Goal: Task Accomplishment & Management: Manage account settings

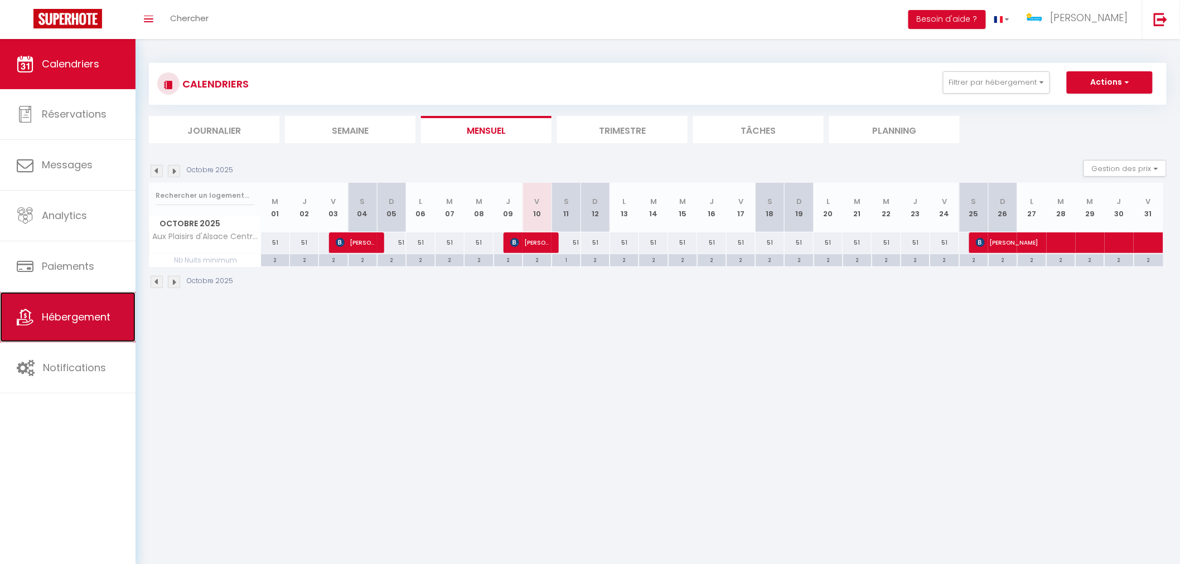
click at [102, 324] on span "Hébergement" at bounding box center [76, 317] width 69 height 14
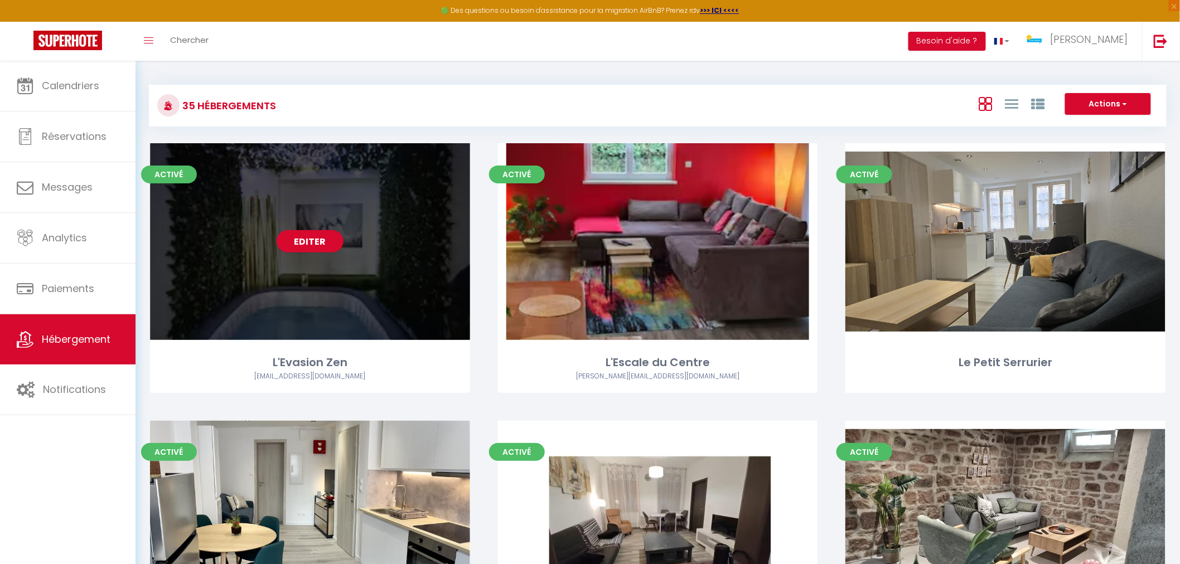
click at [324, 280] on div "Editer" at bounding box center [310, 241] width 320 height 197
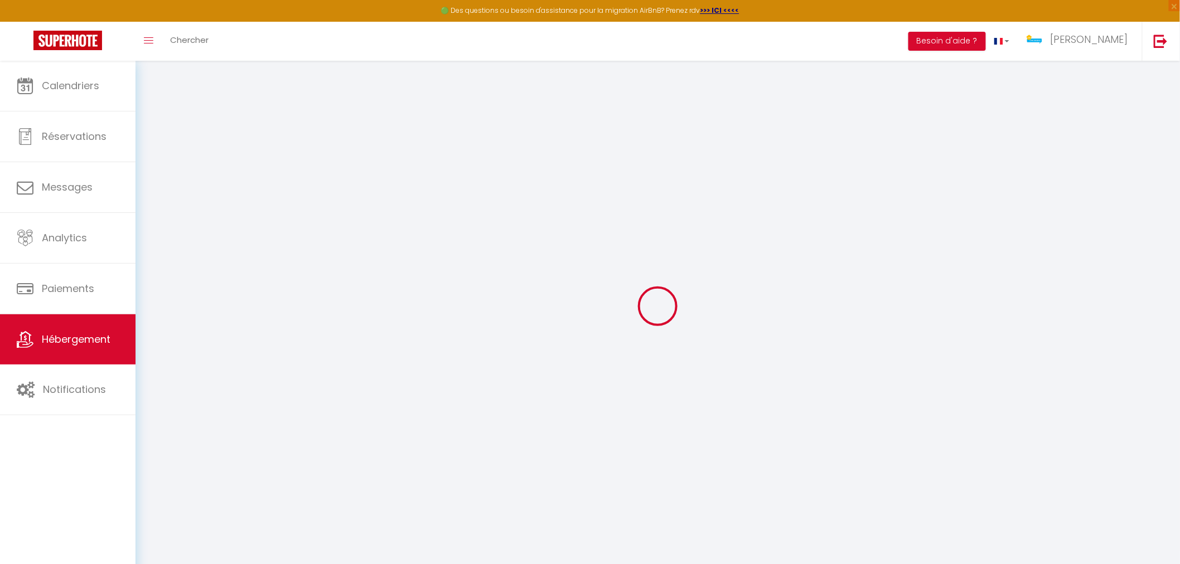
select select "+ 30 %"
select select "16620-1465356746448751543"
select select
checkbox input "false"
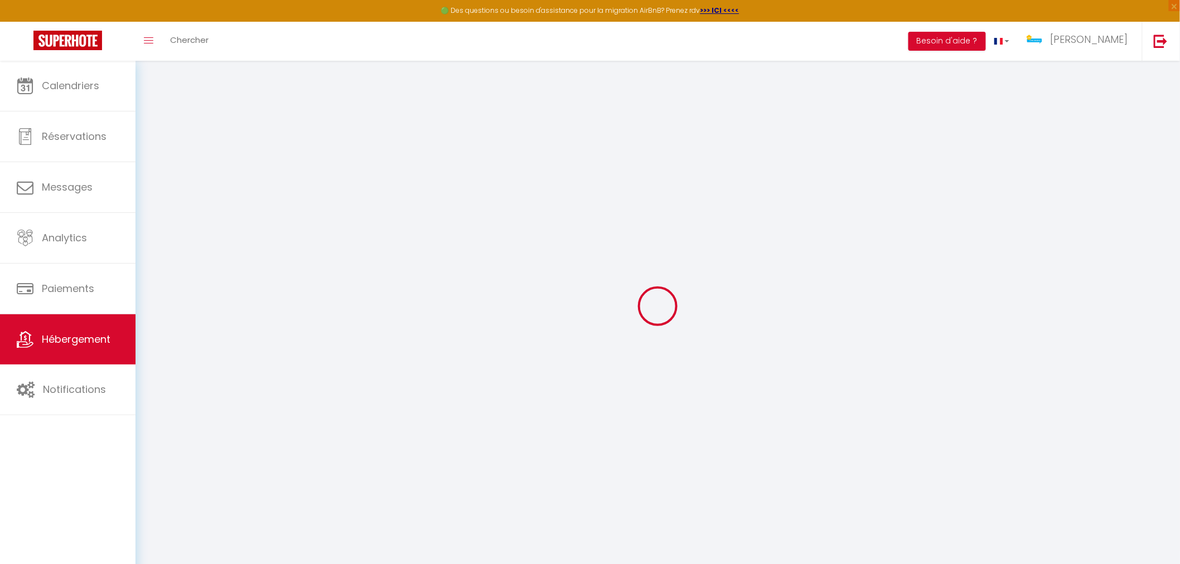
checkbox input "false"
select select "EUR"
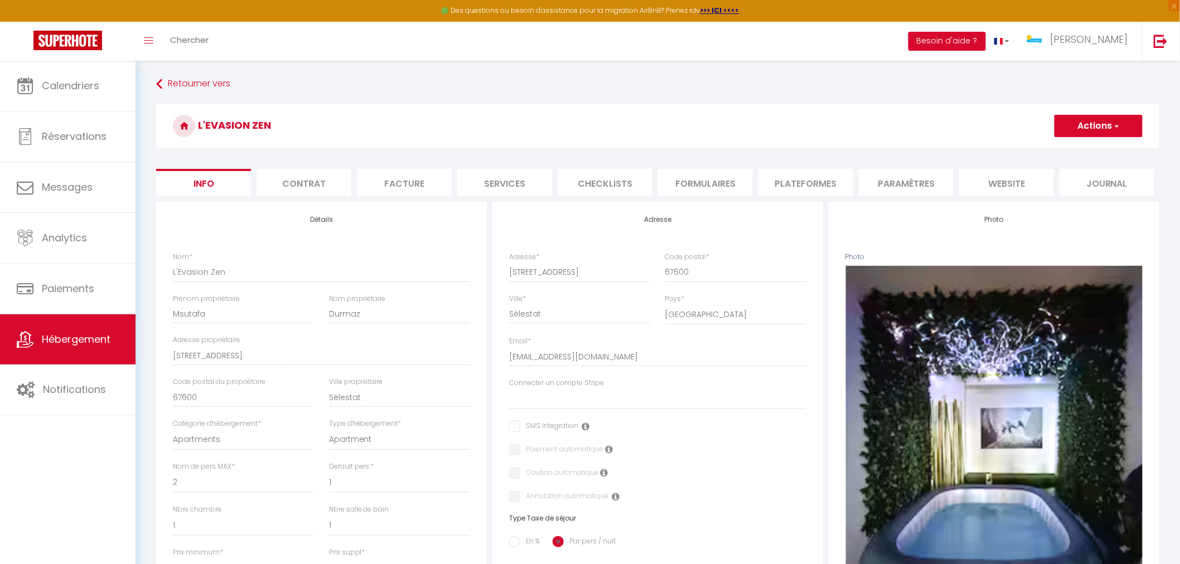
click at [809, 190] on li "Plateformes" at bounding box center [805, 182] width 95 height 27
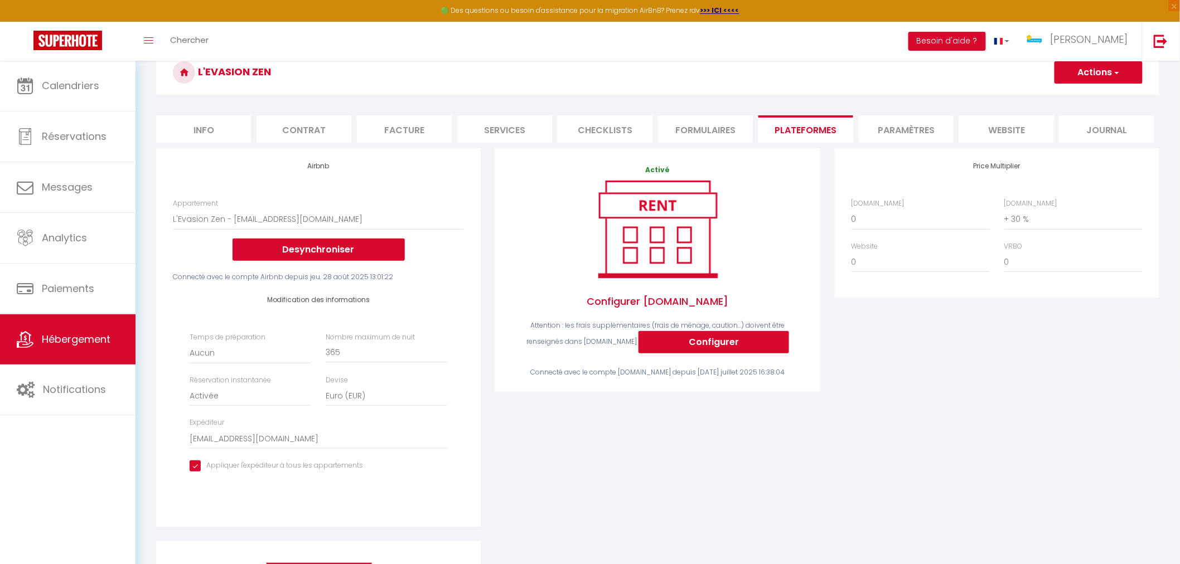
scroll to position [124, 0]
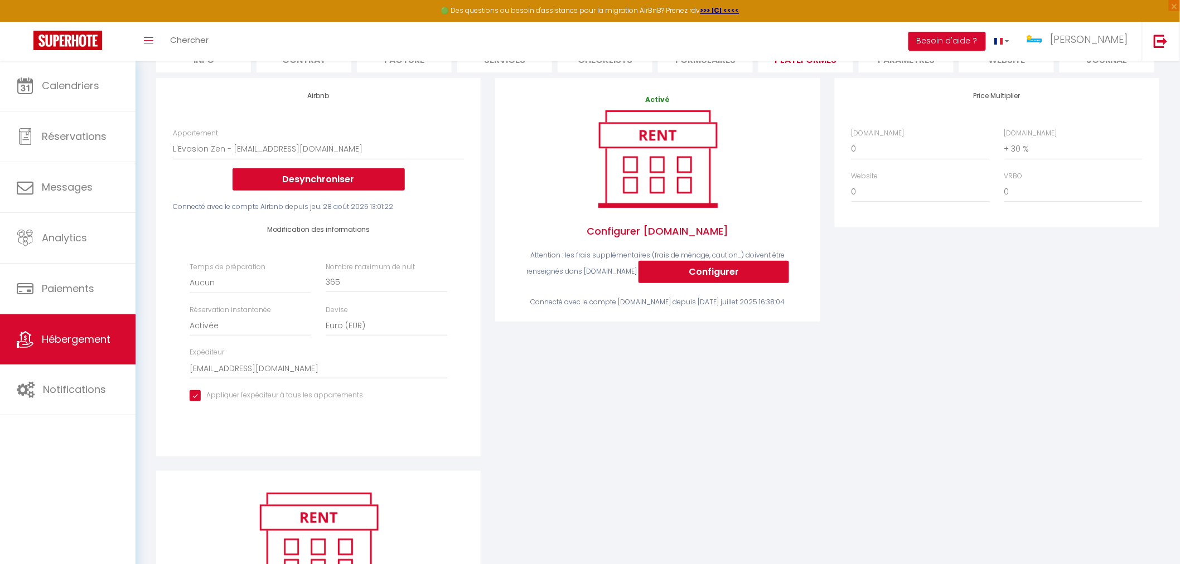
click at [195, 399] on input "checkbox" at bounding box center [276, 395] width 173 height 11
checkbox input "false"
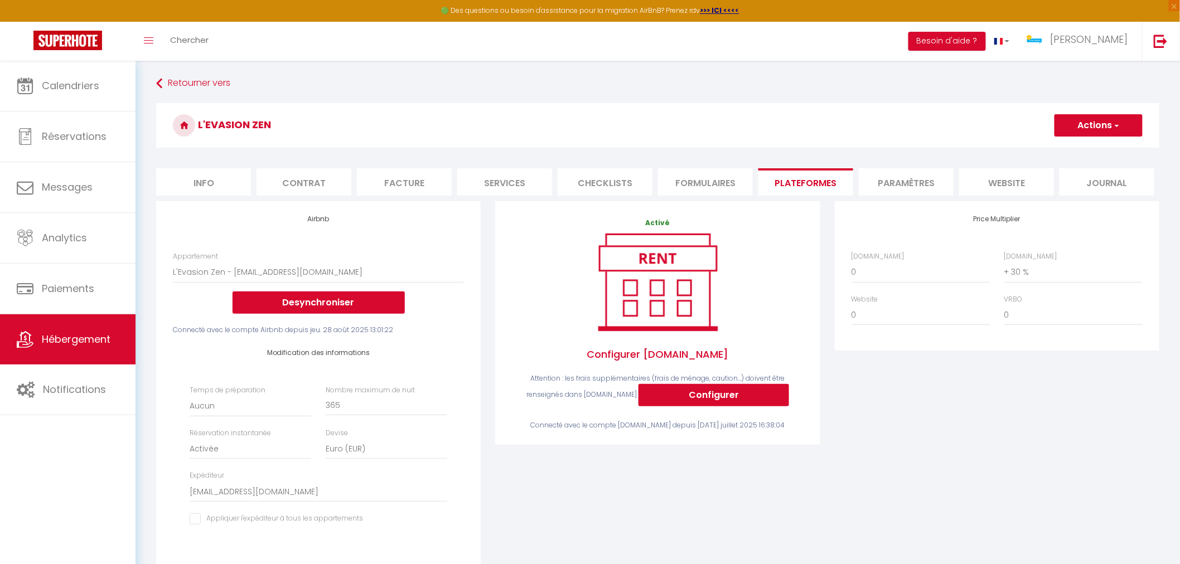
scroll to position [0, 0]
click at [1105, 119] on button "Actions" at bounding box center [1099, 126] width 88 height 22
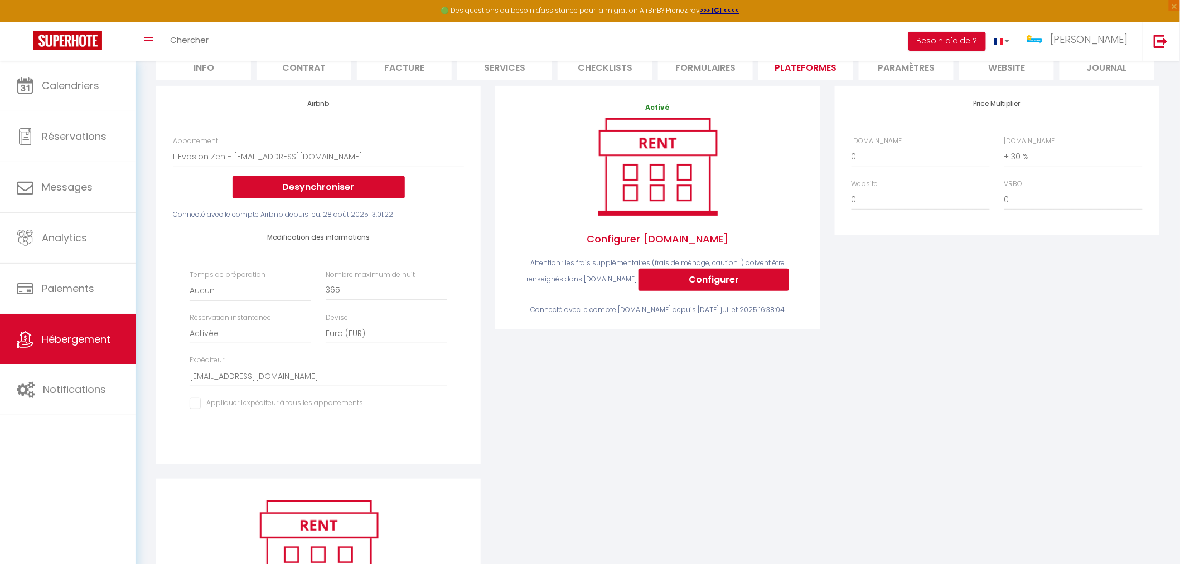
scroll to position [124, 0]
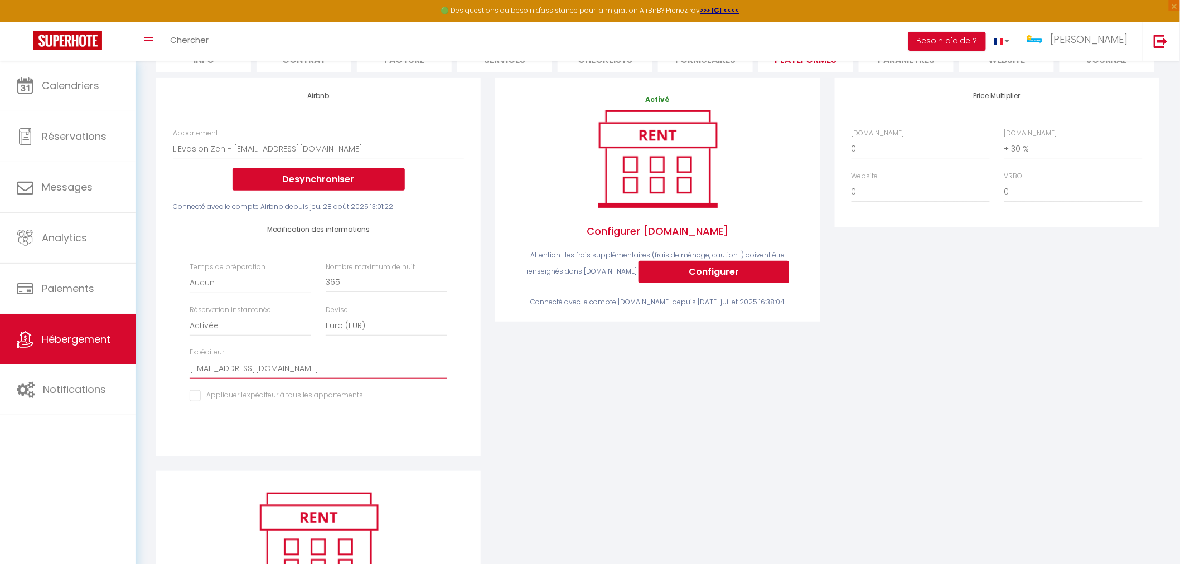
click at [341, 371] on select "[EMAIL_ADDRESS][DOMAIN_NAME] [EMAIL_ADDRESS][DOMAIN_NAME] [PERSON_NAME][EMAIL_A…" at bounding box center [319, 368] width 258 height 21
drag, startPoint x: 380, startPoint y: 425, endPoint x: 372, endPoint y: 404, distance: 22.3
click at [379, 424] on div "Modification des informations Temps de préparation Aucun 1 nuit avant et après …" at bounding box center [318, 320] width 291 height 216
click at [362, 373] on select "[EMAIL_ADDRESS][DOMAIN_NAME] [EMAIL_ADDRESS][DOMAIN_NAME] [PERSON_NAME][EMAIL_A…" at bounding box center [319, 368] width 258 height 21
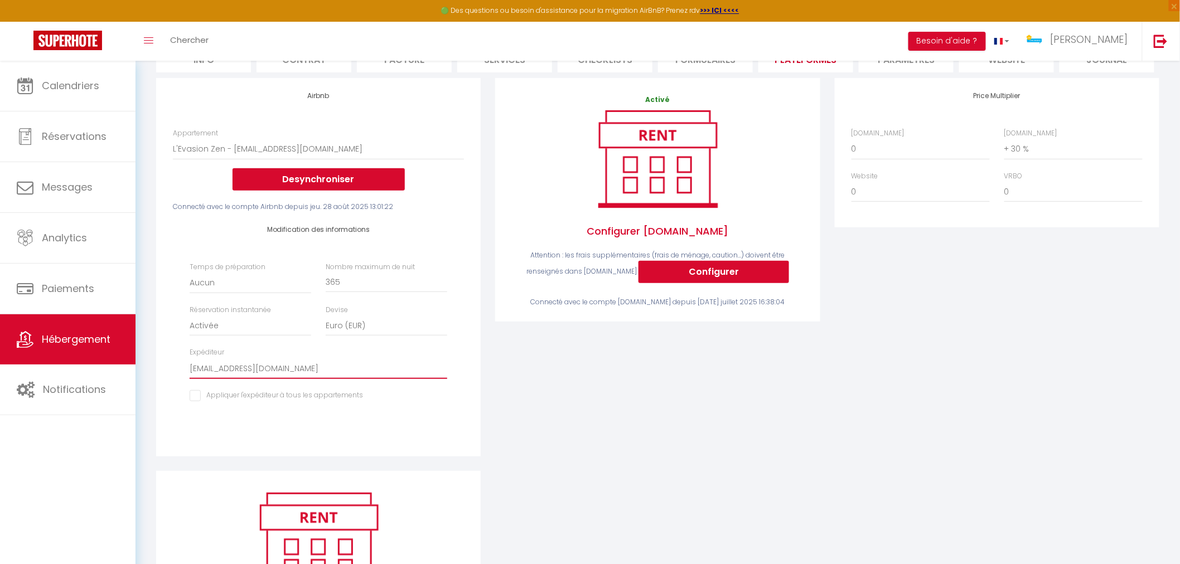
click at [362, 373] on select "[EMAIL_ADDRESS][DOMAIN_NAME] [EMAIL_ADDRESS][DOMAIN_NAME] [PERSON_NAME][EMAIL_A…" at bounding box center [319, 368] width 258 height 21
click at [647, 450] on div "Activé Configurer Booking.com Attention : les frais supplémentaires (frais de m…" at bounding box center [657, 274] width 339 height 393
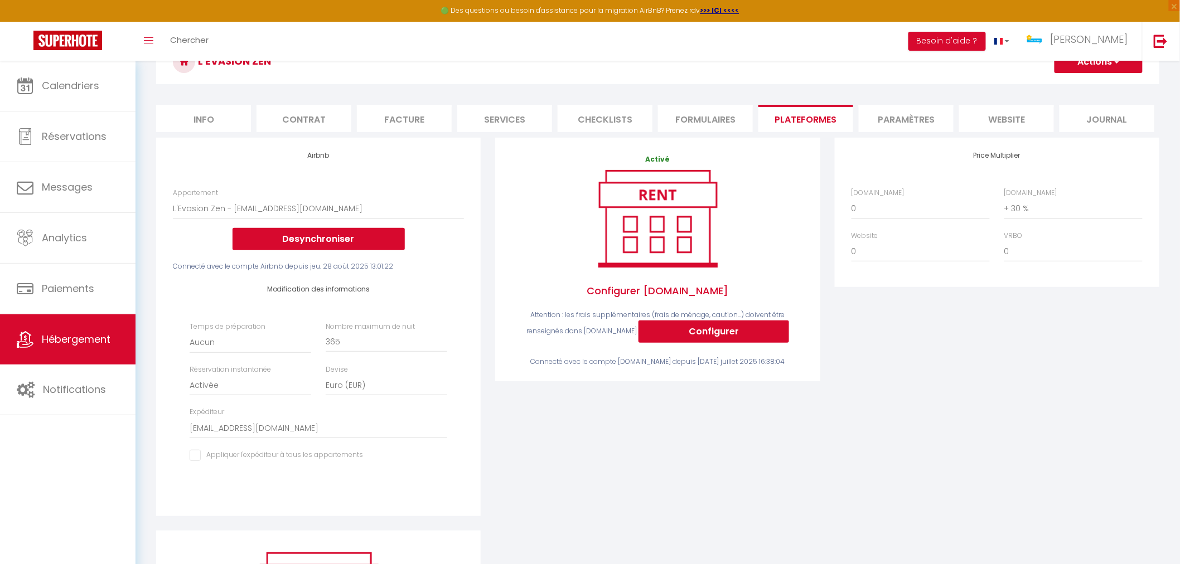
scroll to position [0, 0]
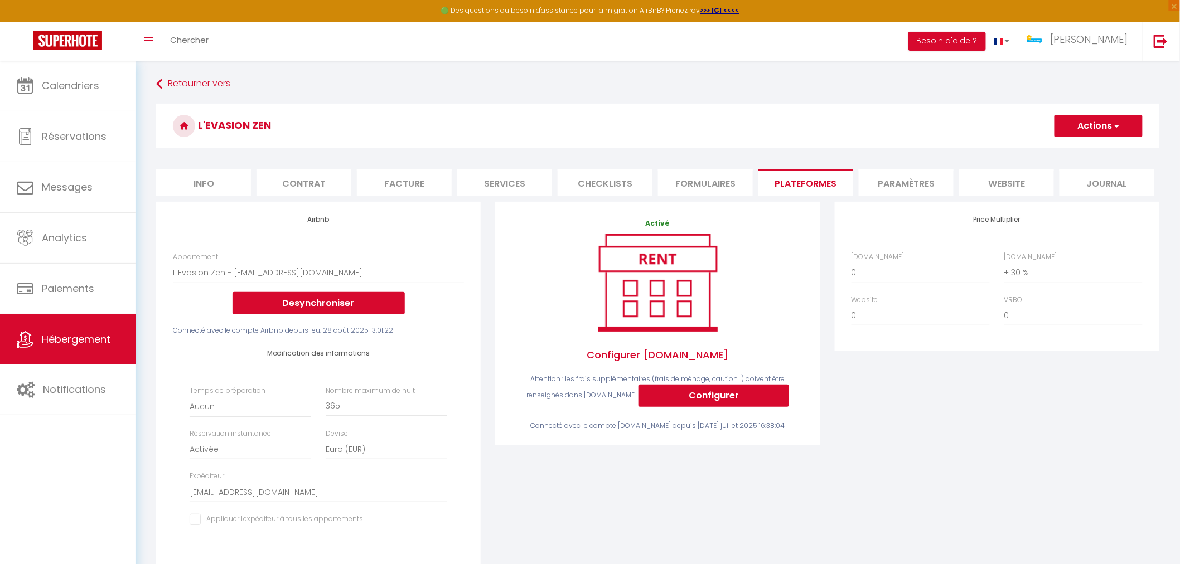
click at [1086, 122] on button "Actions" at bounding box center [1099, 126] width 88 height 22
click at [1081, 152] on link "Enregistrer" at bounding box center [1098, 150] width 88 height 14
select select "EUR"
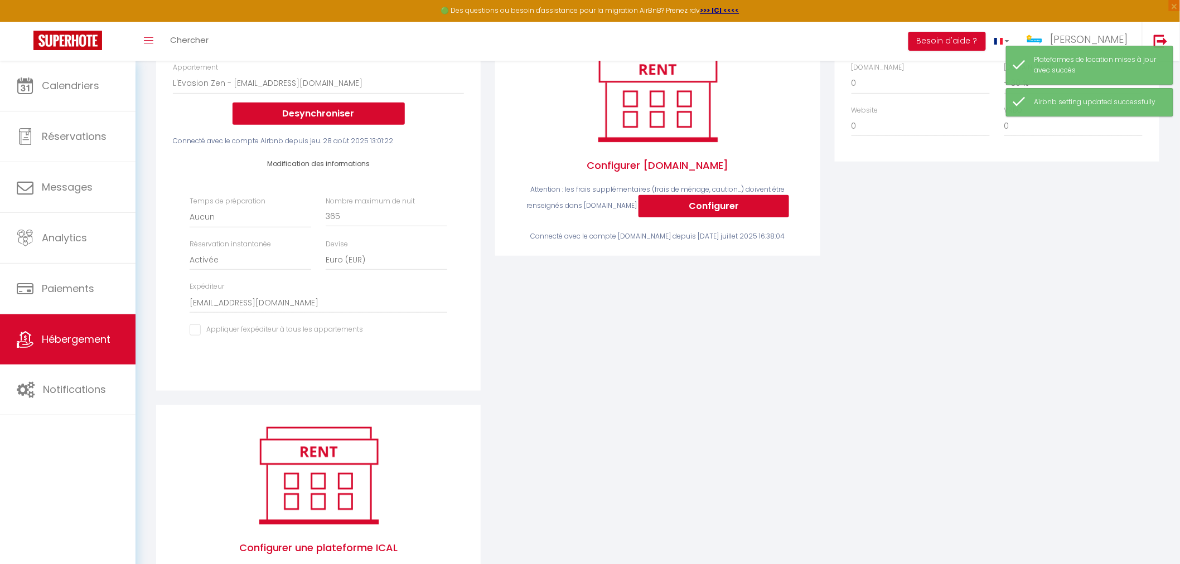
scroll to position [248, 0]
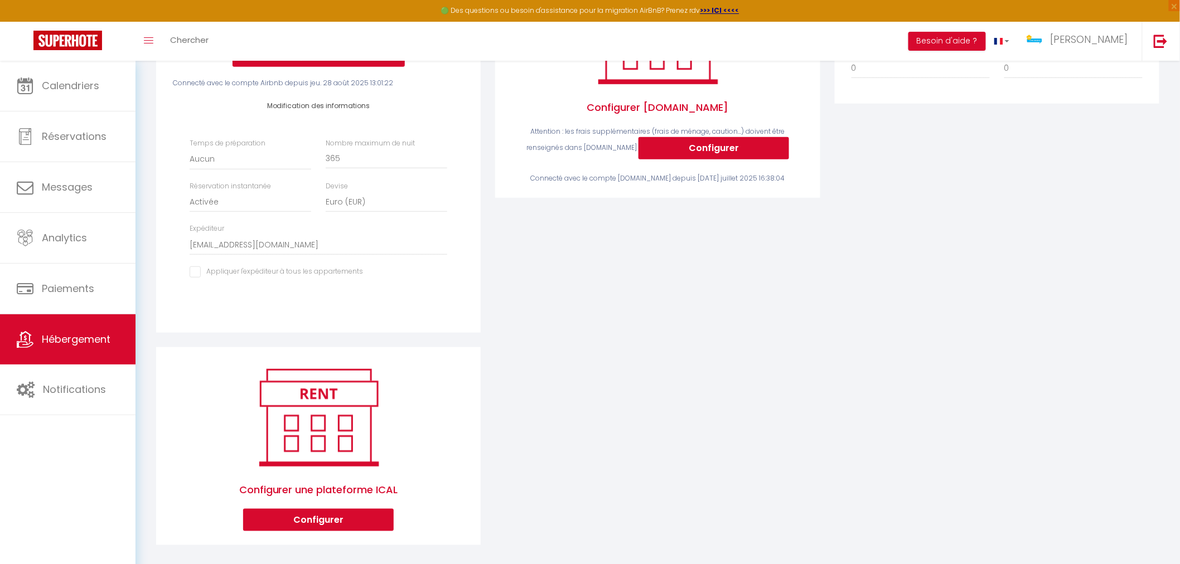
drag, startPoint x: 180, startPoint y: 239, endPoint x: 355, endPoint y: 251, distance: 175.5
click at [355, 251] on div "Modification des informations Temps de préparation Aucun 1 nuit avant et après …" at bounding box center [318, 196] width 291 height 216
click at [544, 300] on div "Activé Configurer Booking.com Attention : les frais supplémentaires (frais de m…" at bounding box center [657, 150] width 339 height 393
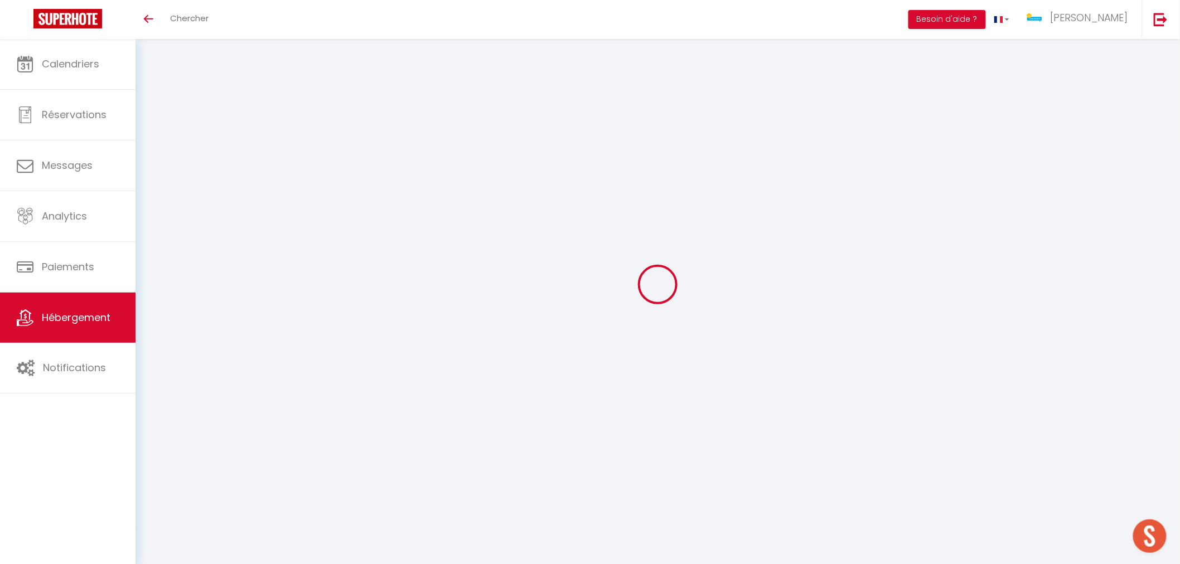
scroll to position [39, 0]
select select "+ 30 %"
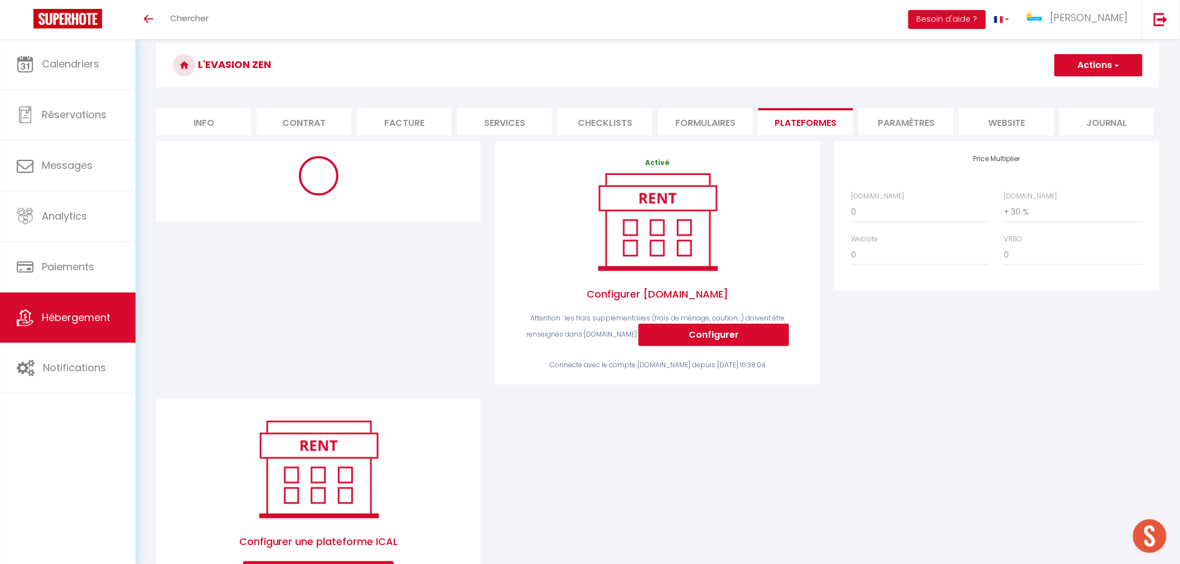
select select "EUR"
select select "16620-1465356746448751543"
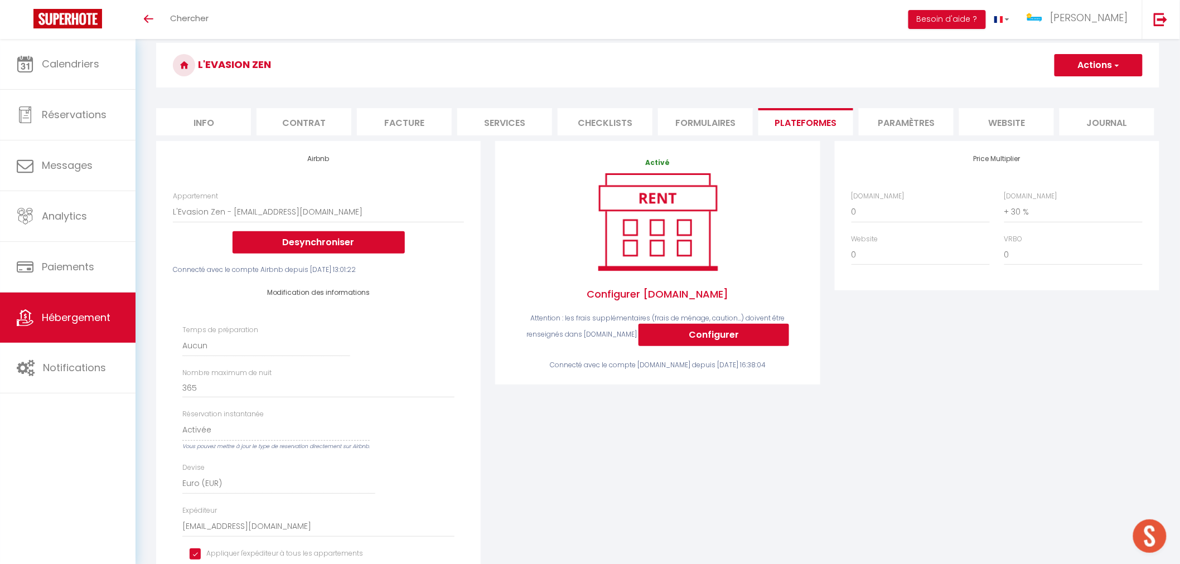
scroll to position [225, 0]
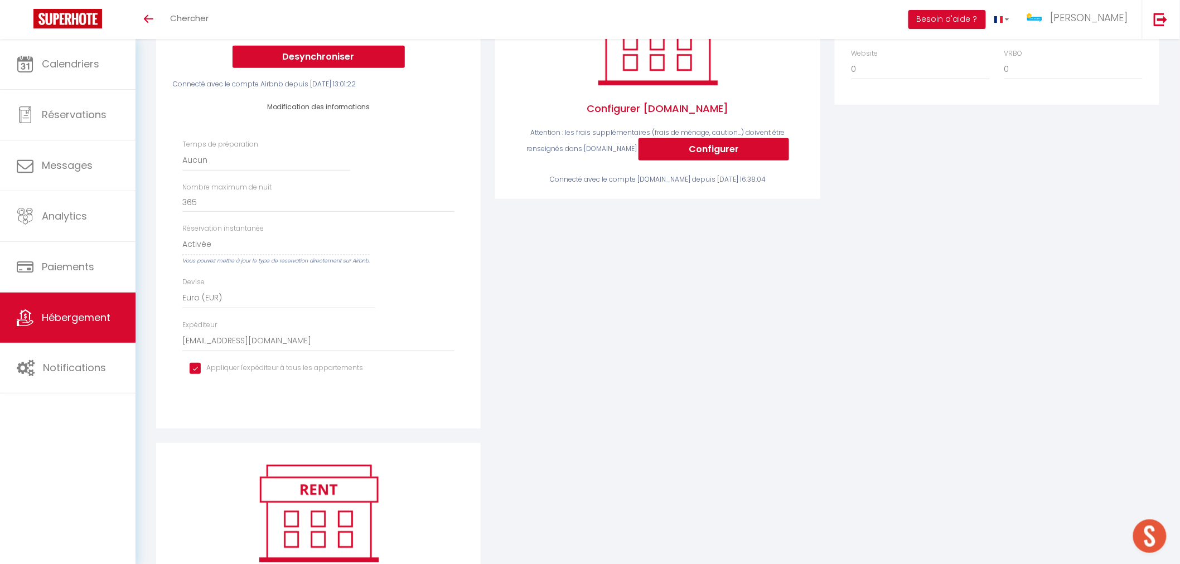
click at [192, 371] on input "checkbox" at bounding box center [276, 368] width 173 height 11
checkbox input "false"
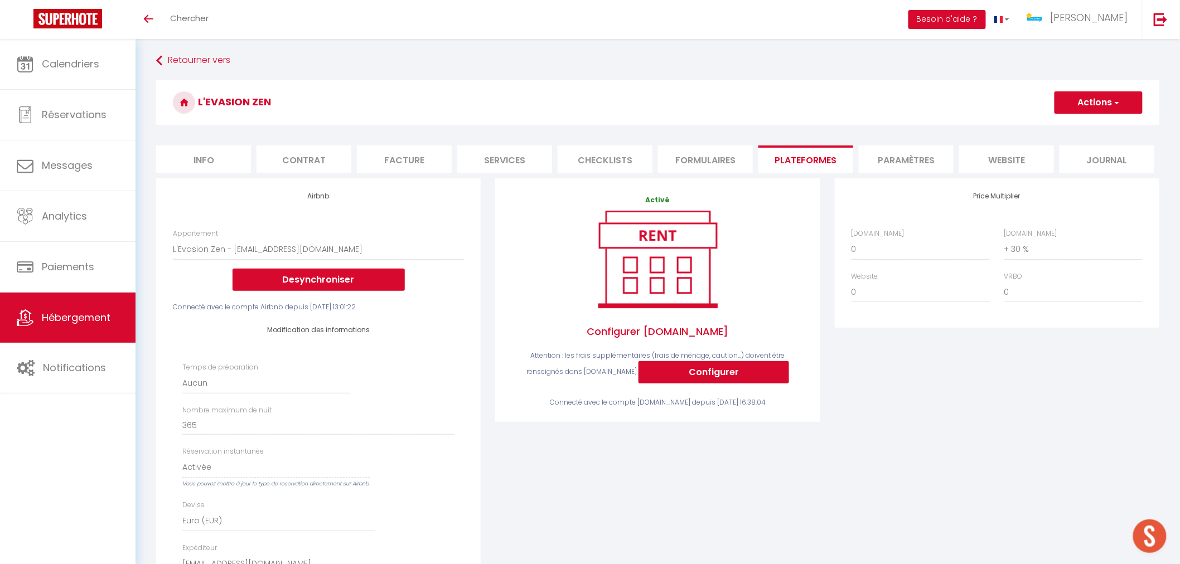
scroll to position [0, 0]
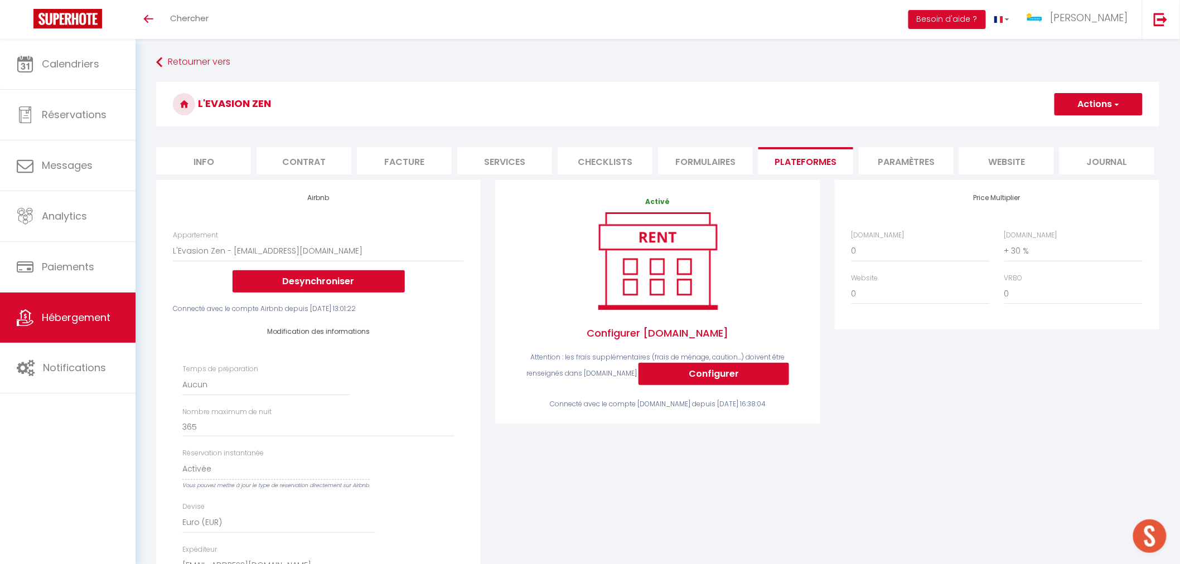
click at [1069, 119] on h3 "L'Evasion Zen" at bounding box center [657, 104] width 1003 height 45
click at [1077, 110] on button "Actions" at bounding box center [1099, 104] width 88 height 22
click at [1072, 128] on link "Enregistrer" at bounding box center [1098, 129] width 88 height 14
select select "EUR"
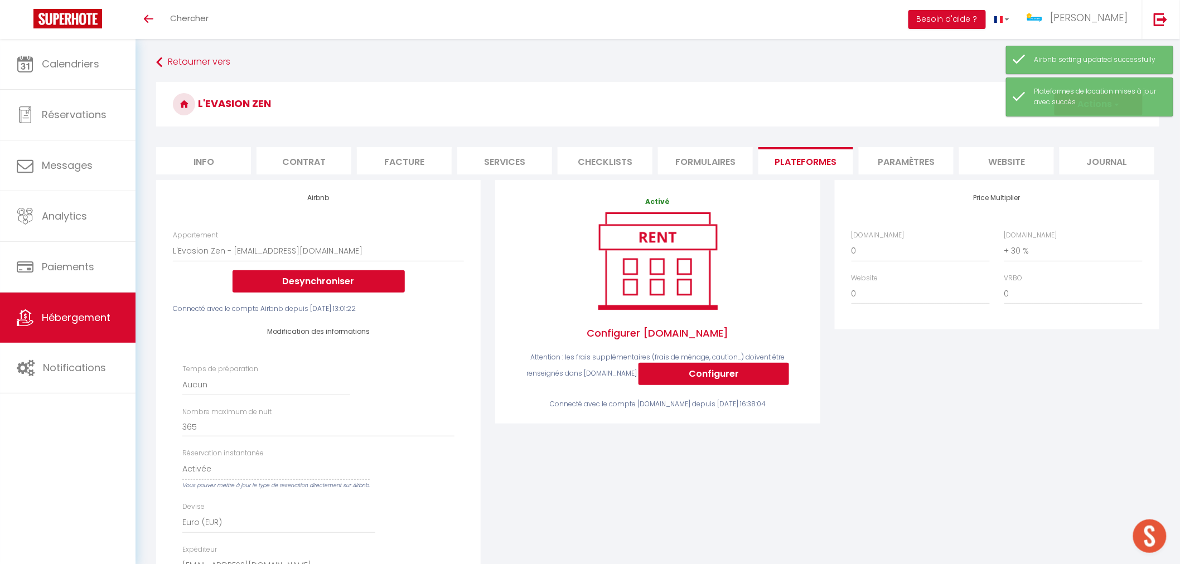
click at [74, 318] on span "Hébergement" at bounding box center [76, 318] width 69 height 14
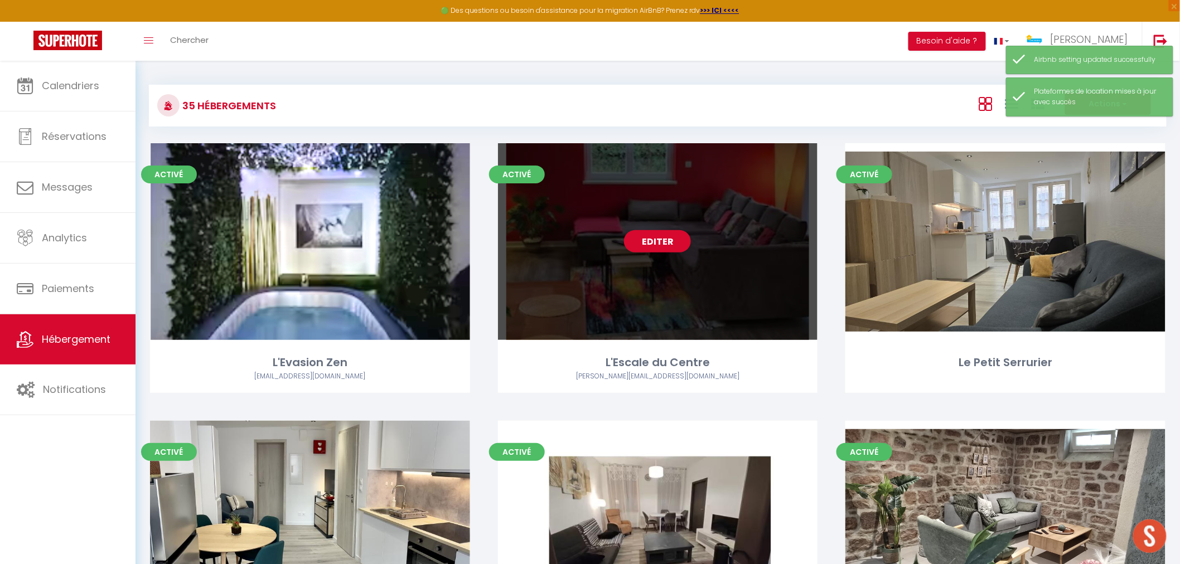
click at [645, 283] on div "Editer" at bounding box center [658, 241] width 320 height 197
click at [692, 239] on div "Editer" at bounding box center [658, 241] width 320 height 197
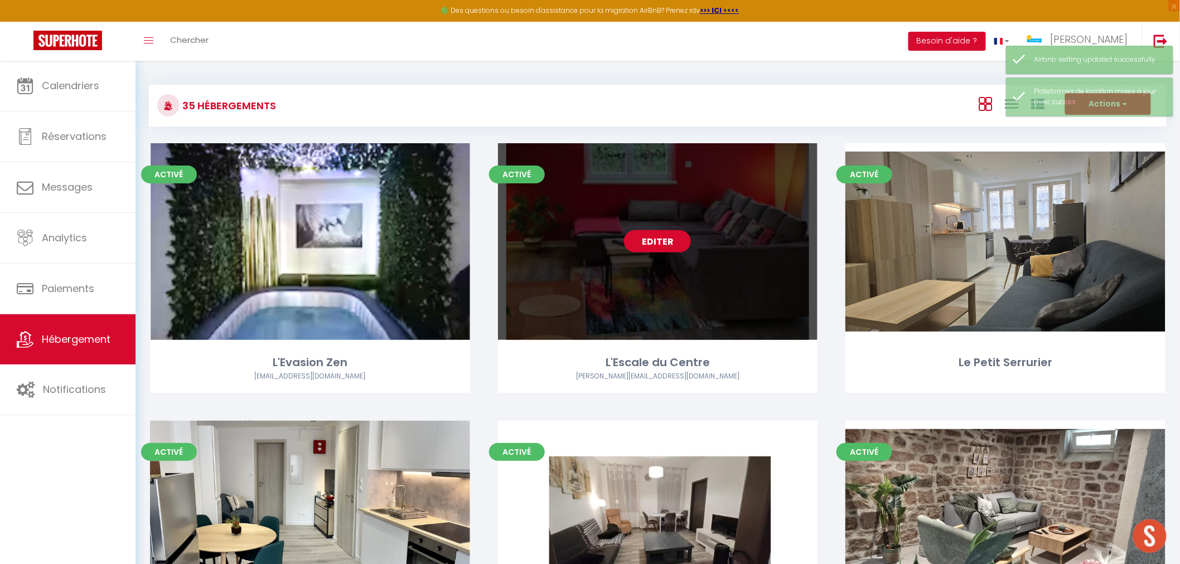
click at [679, 240] on link "Editer" at bounding box center [657, 241] width 67 height 22
select select "3"
select select "2"
select select "1"
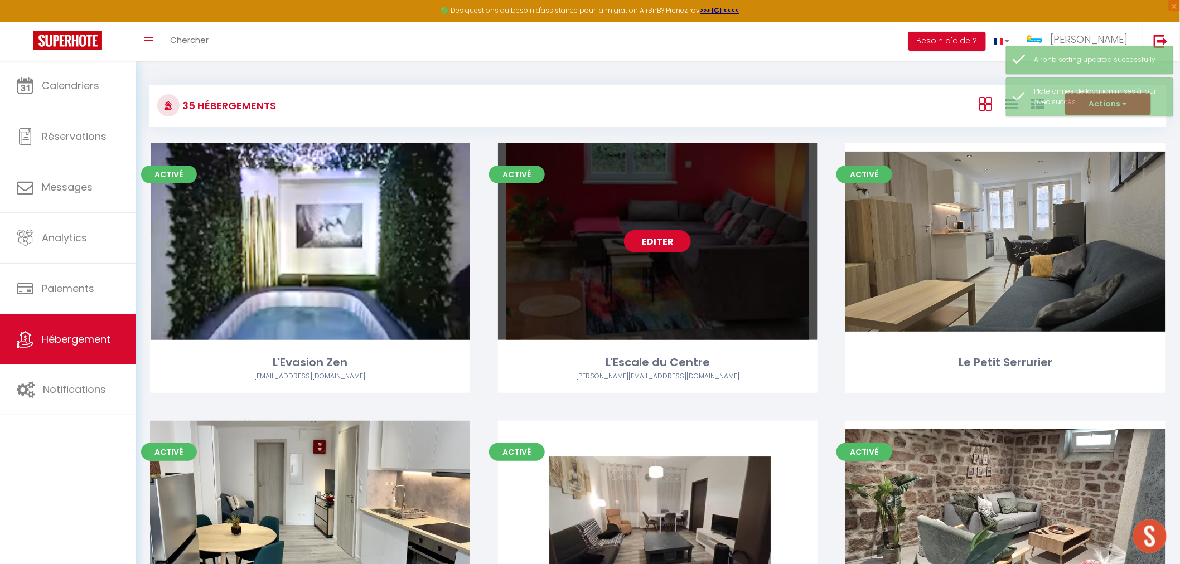
select select "28"
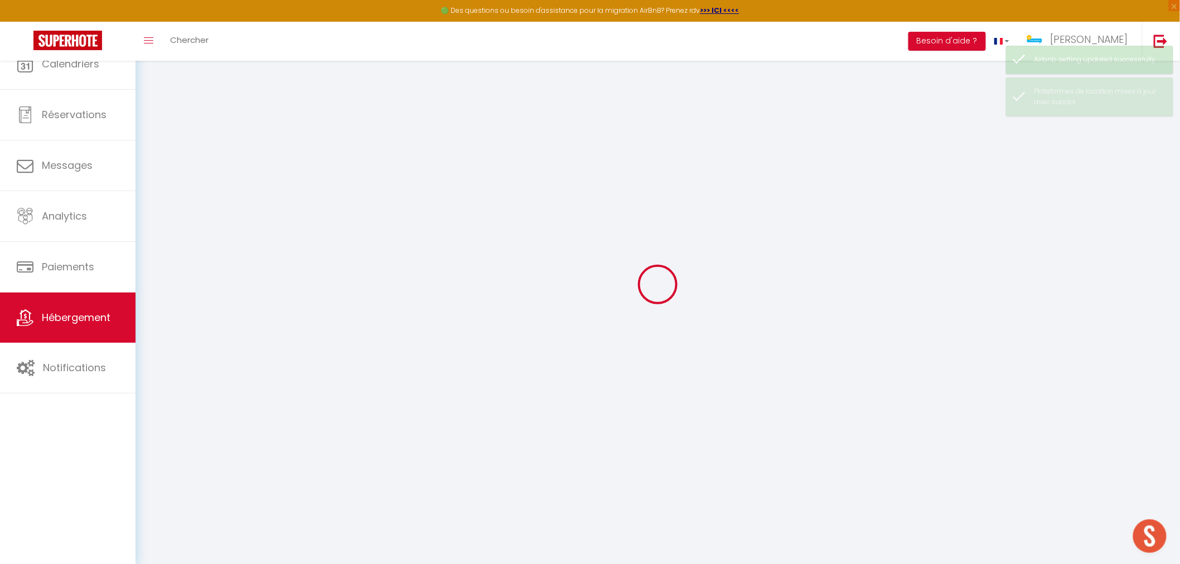
select select
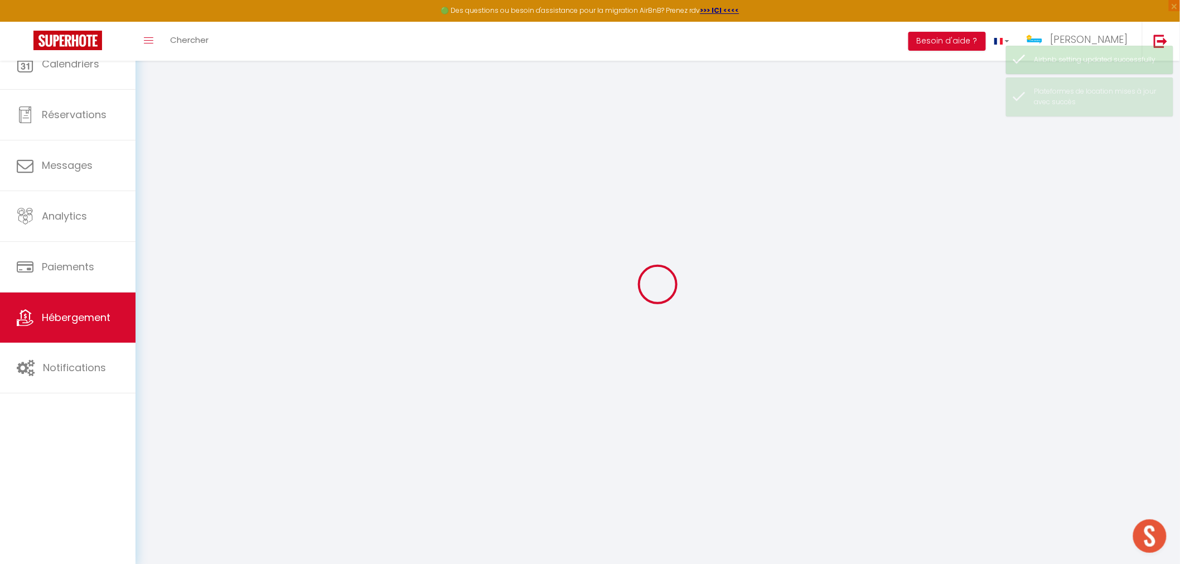
select select
checkbox input "false"
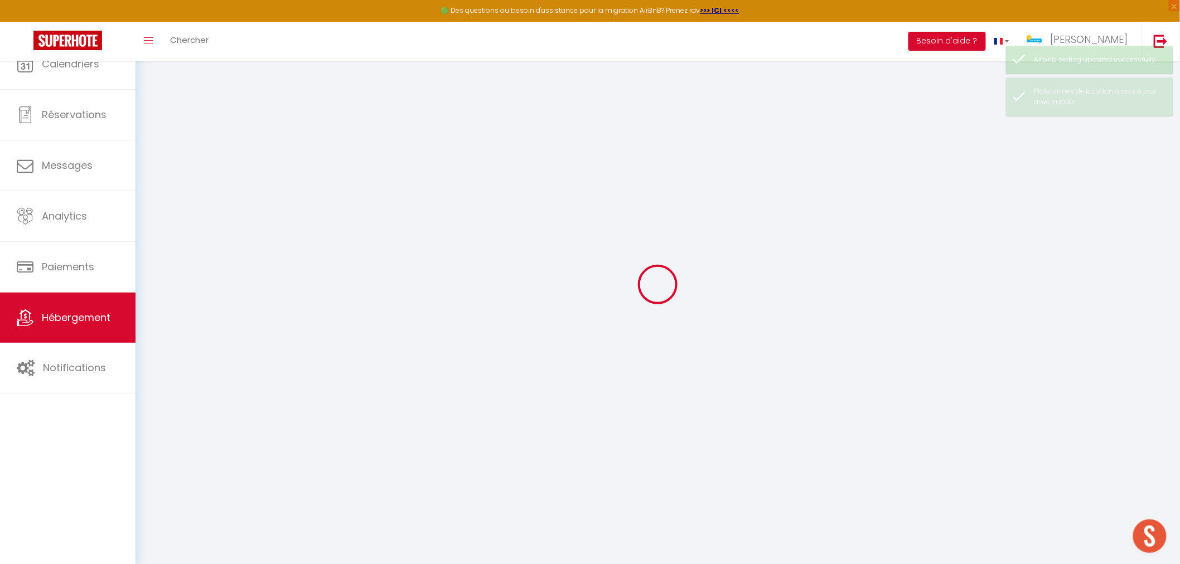
select select
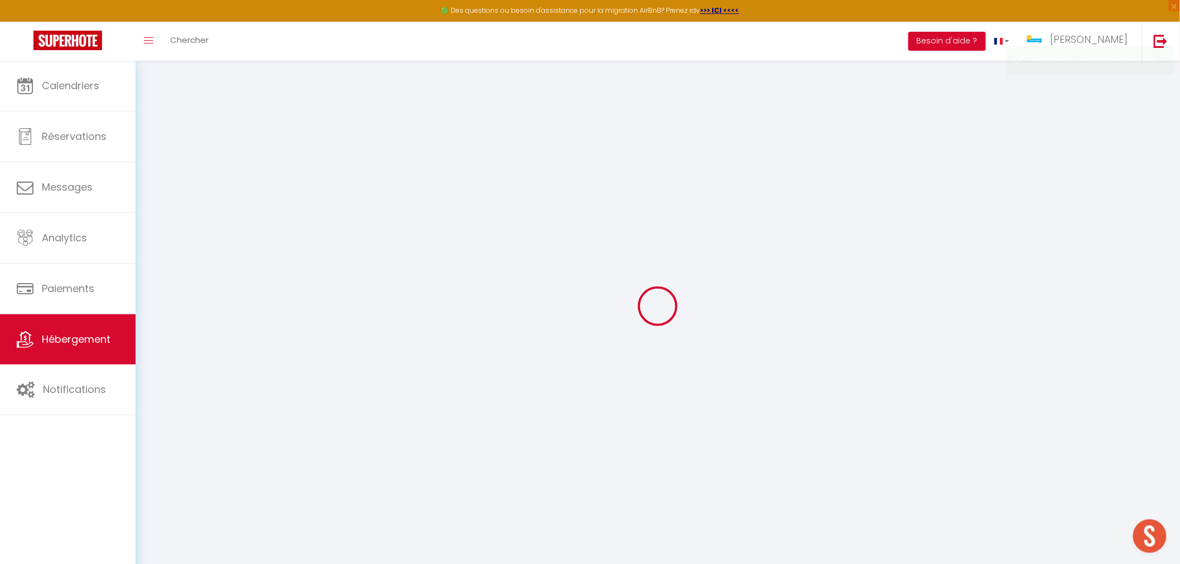
select select
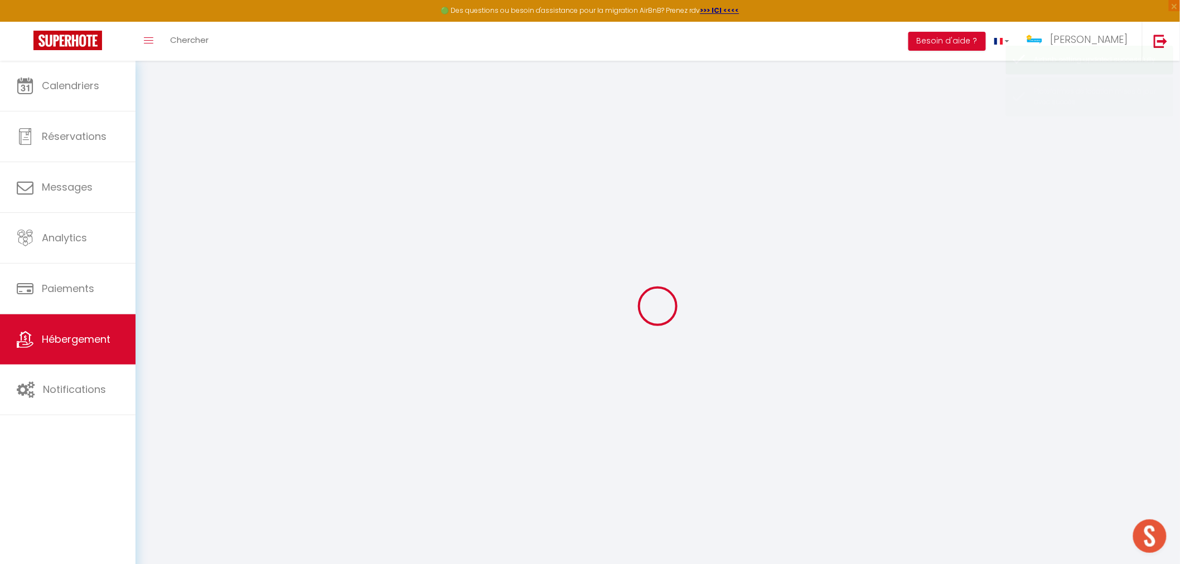
select select
checkbox input "false"
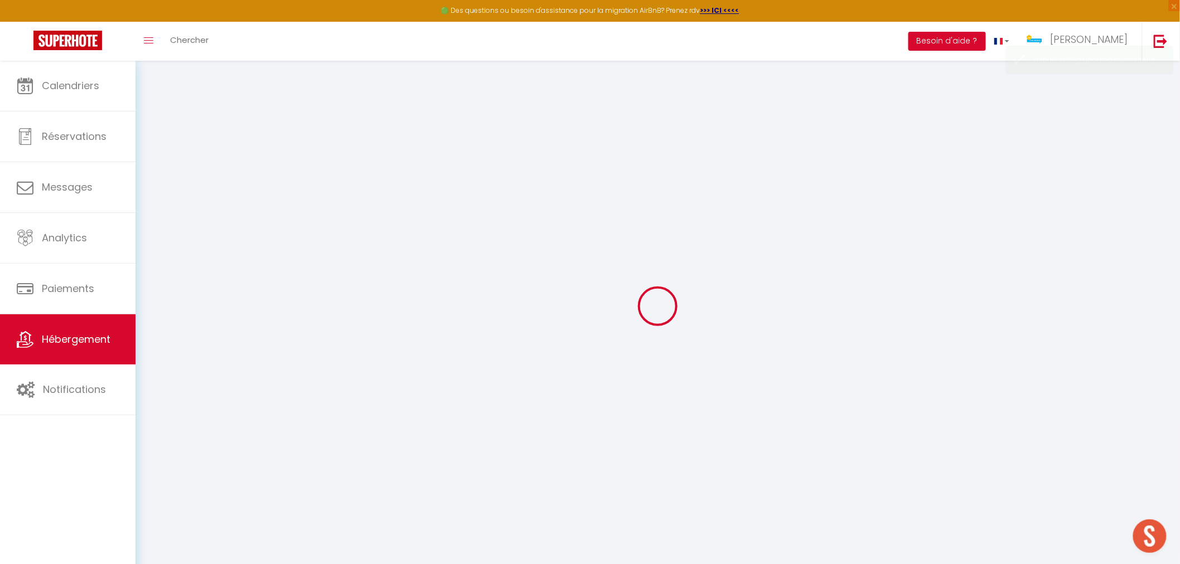
select select
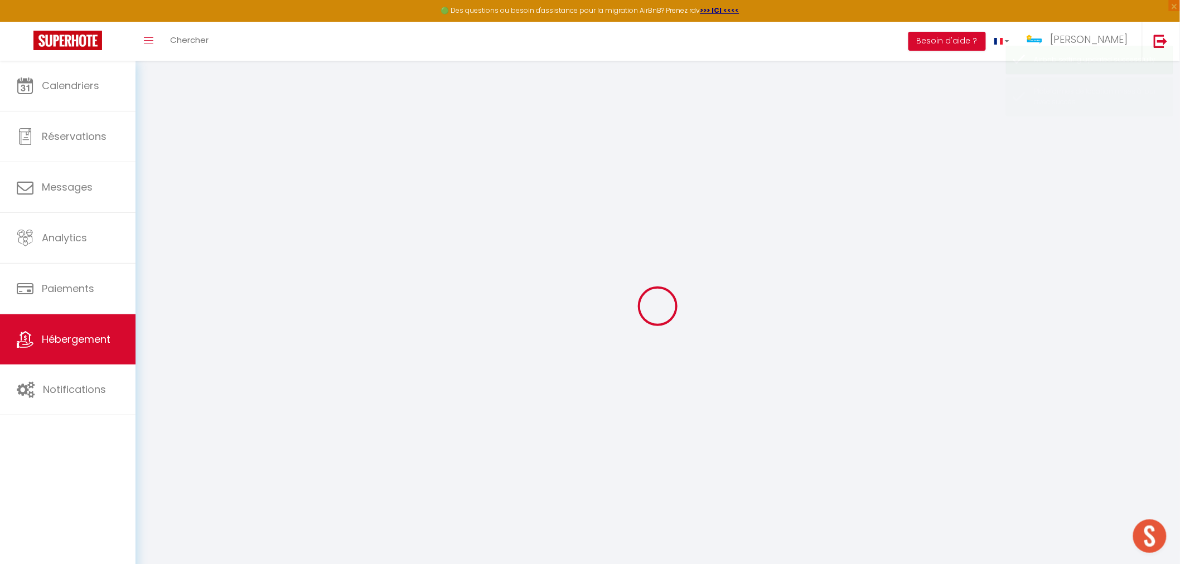
select select
checkbox input "false"
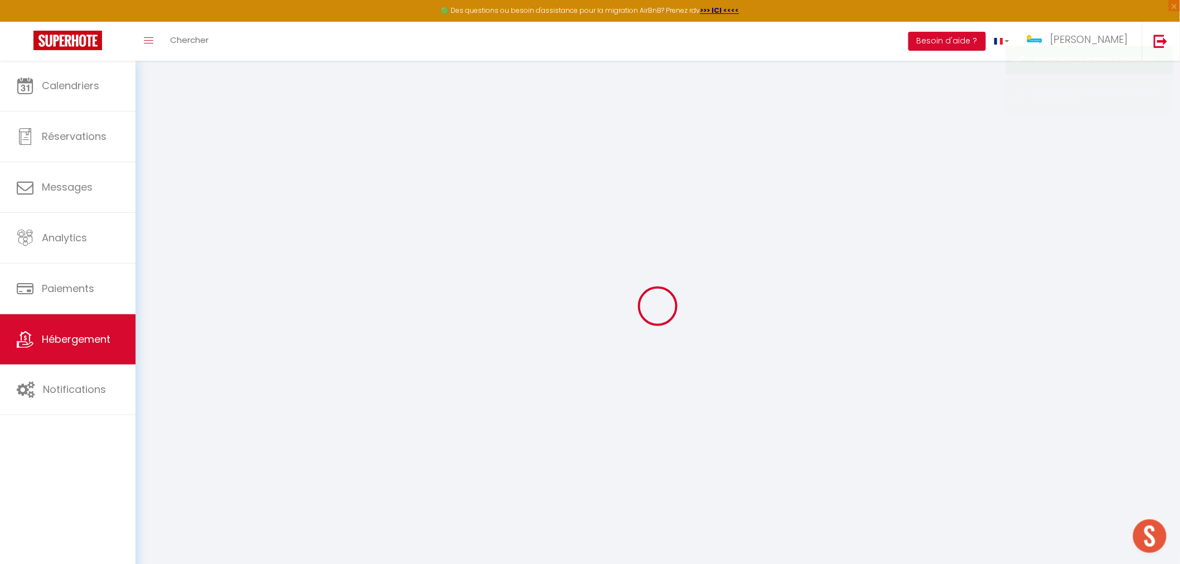
checkbox input "false"
select select
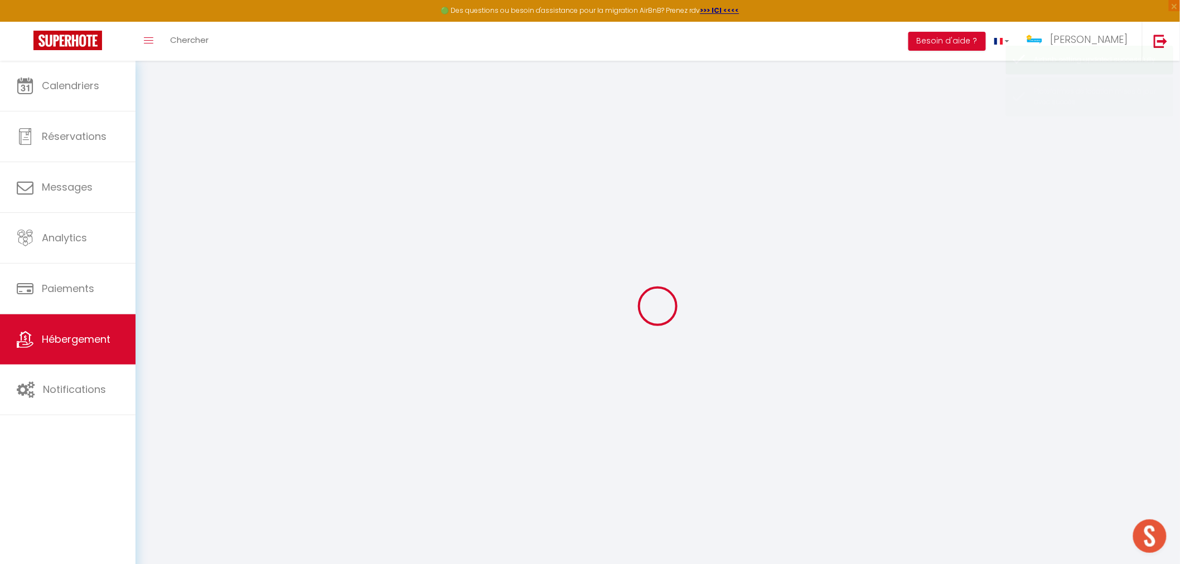
select select
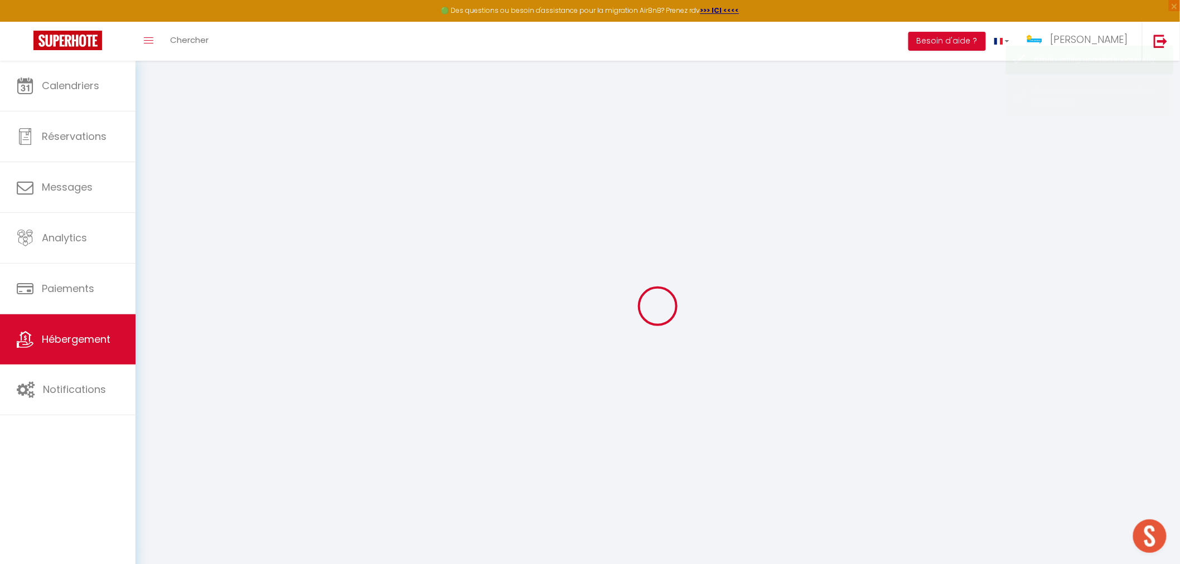
checkbox input "false"
select select
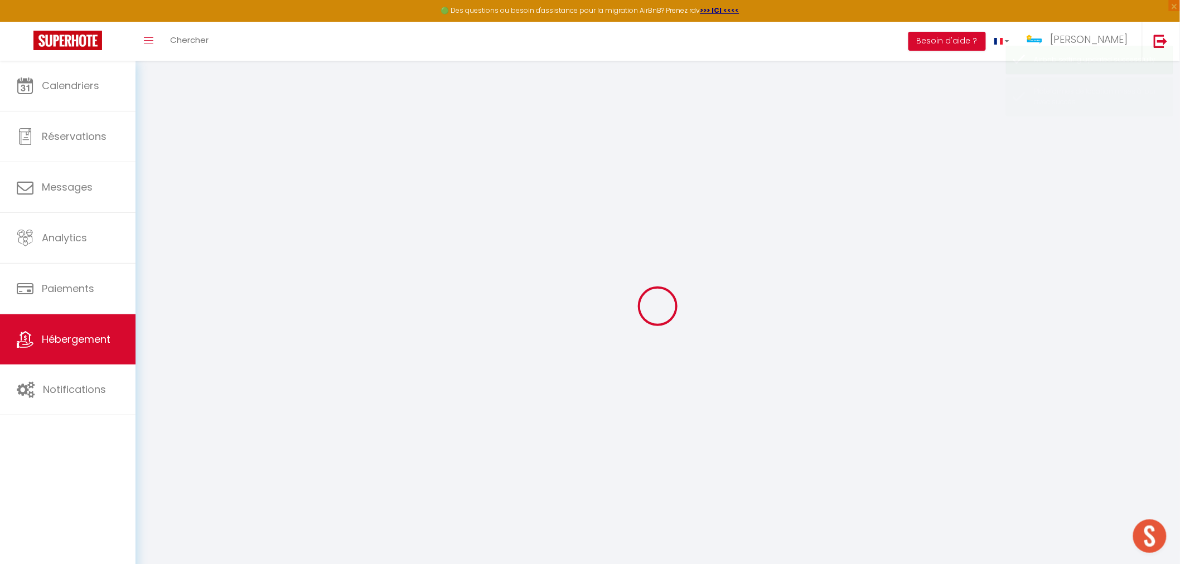
select select
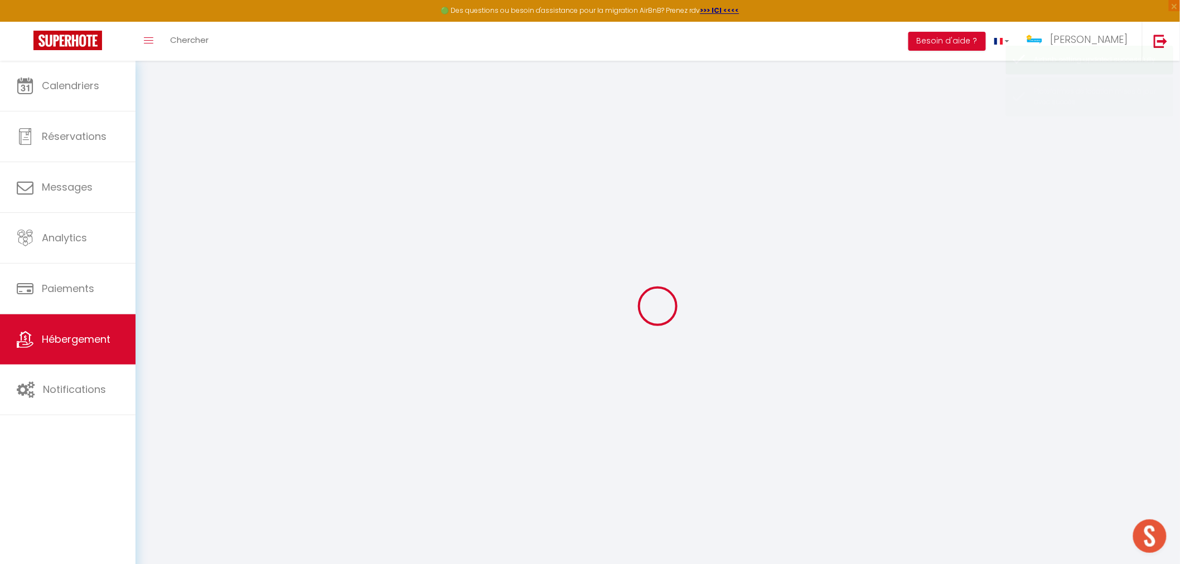
select select
checkbox input "false"
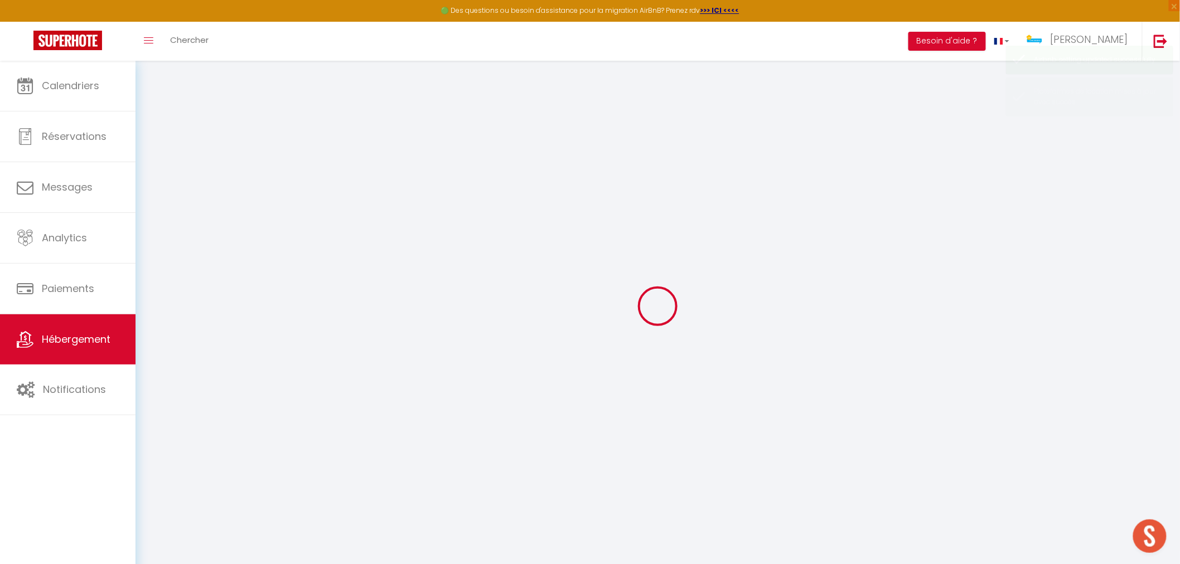
checkbox input "false"
select select
type input "L'Escale du Centre"
type input "[PERSON_NAME]"
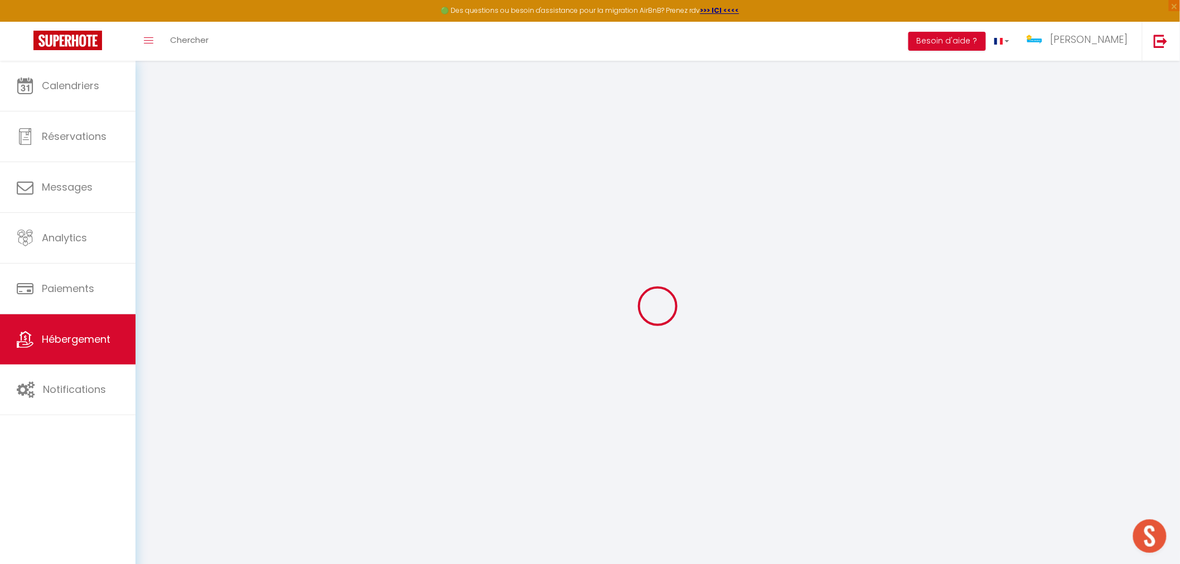
type input "[PERSON_NAME]"
select select "houses"
select select "6"
select select "1"
select select "4"
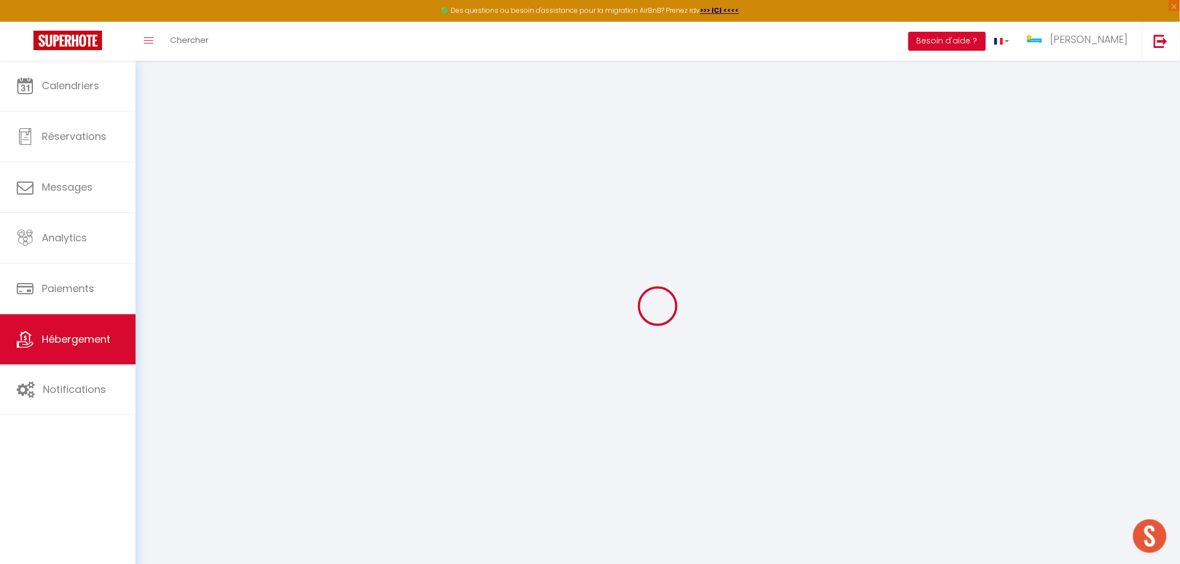
type input "110"
select select
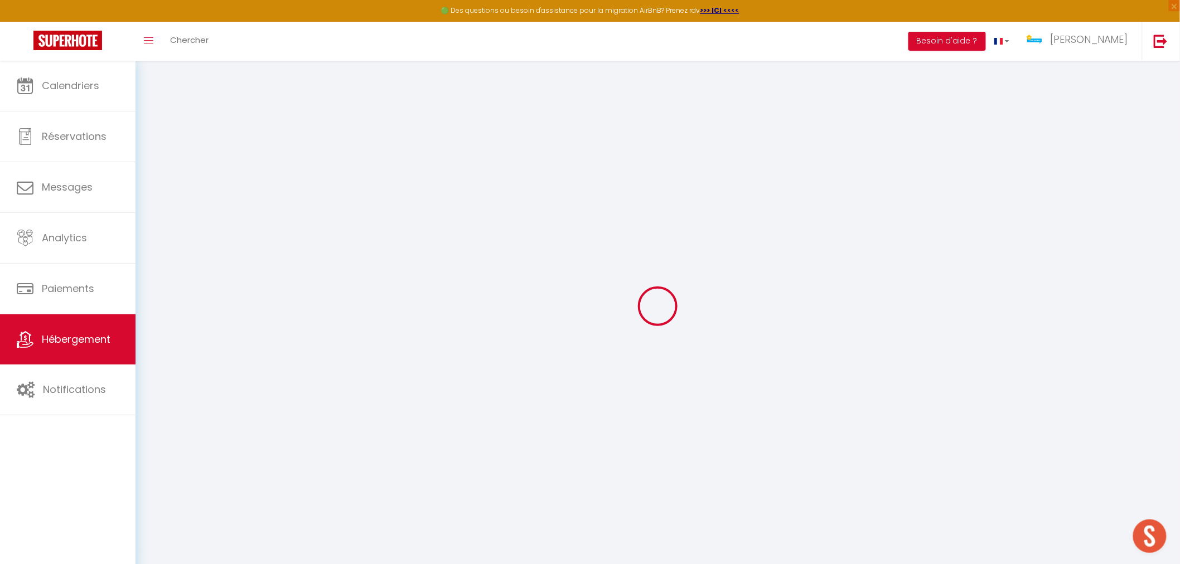
select select
type input "[STREET_ADDRESS]"
type input "67600"
type input "Sélestat"
type input "[PERSON_NAME][EMAIL_ADDRESS][DOMAIN_NAME]"
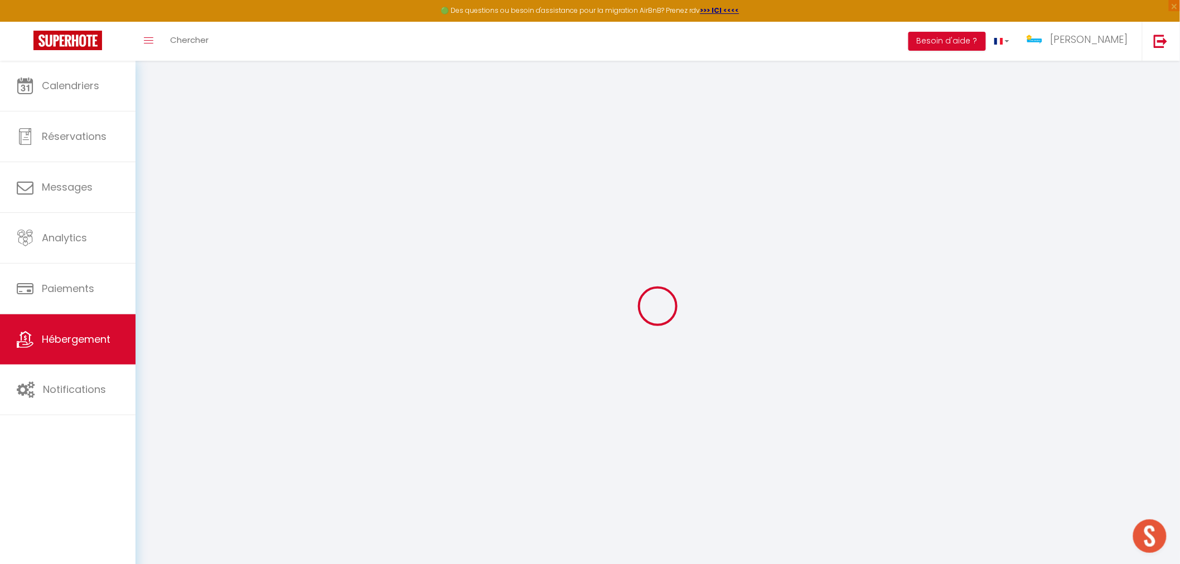
select select
checkbox input "false"
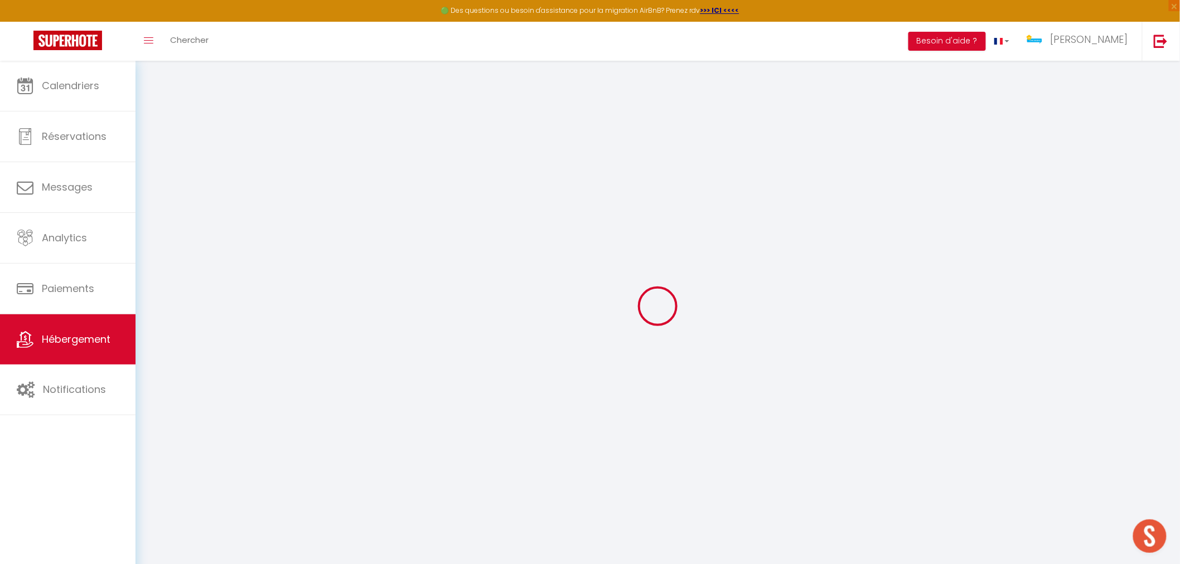
type input "0"
select select
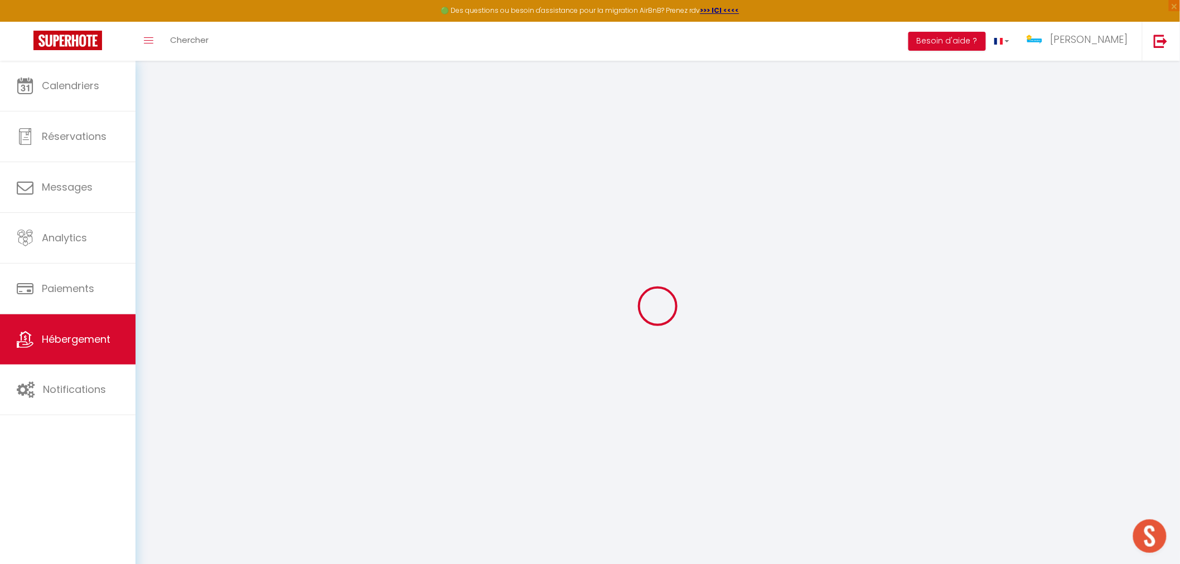
select select
checkbox input "false"
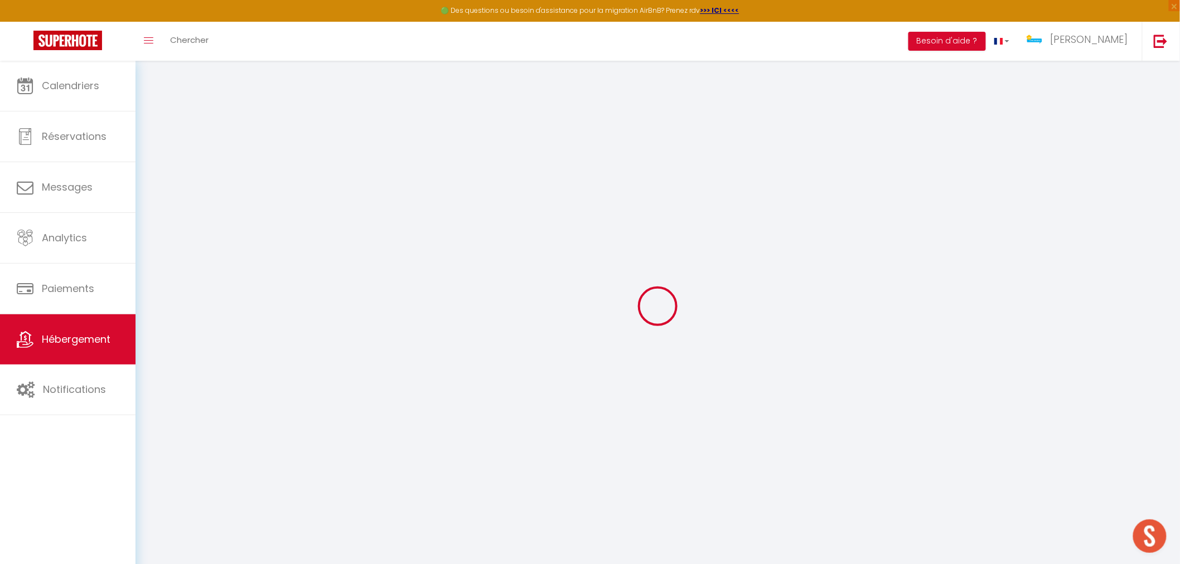
checkbox input "false"
select select
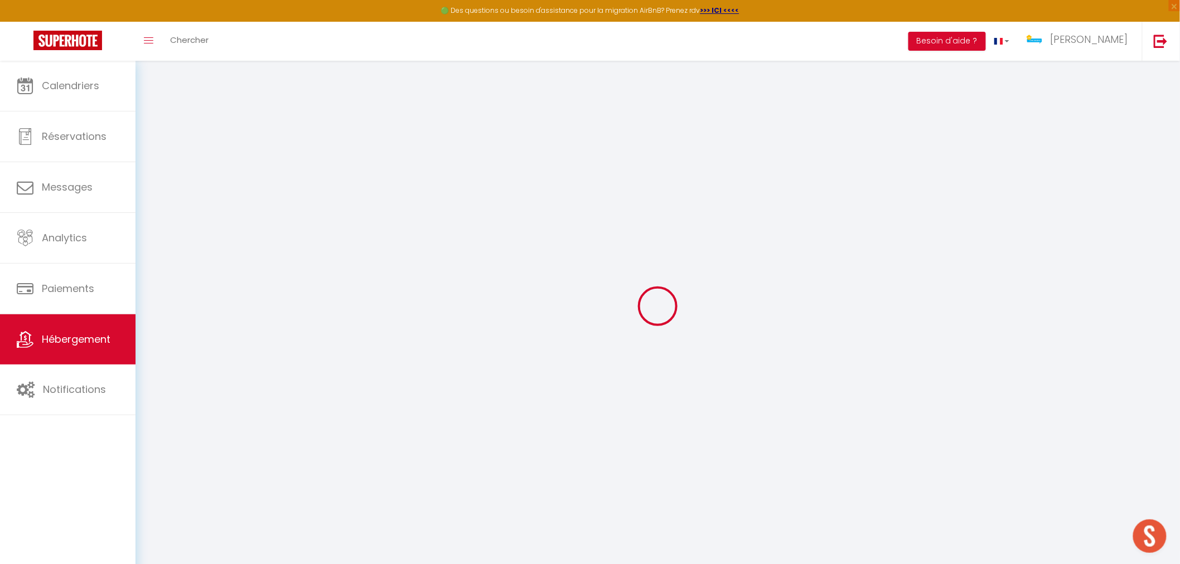
select select
checkbox input "false"
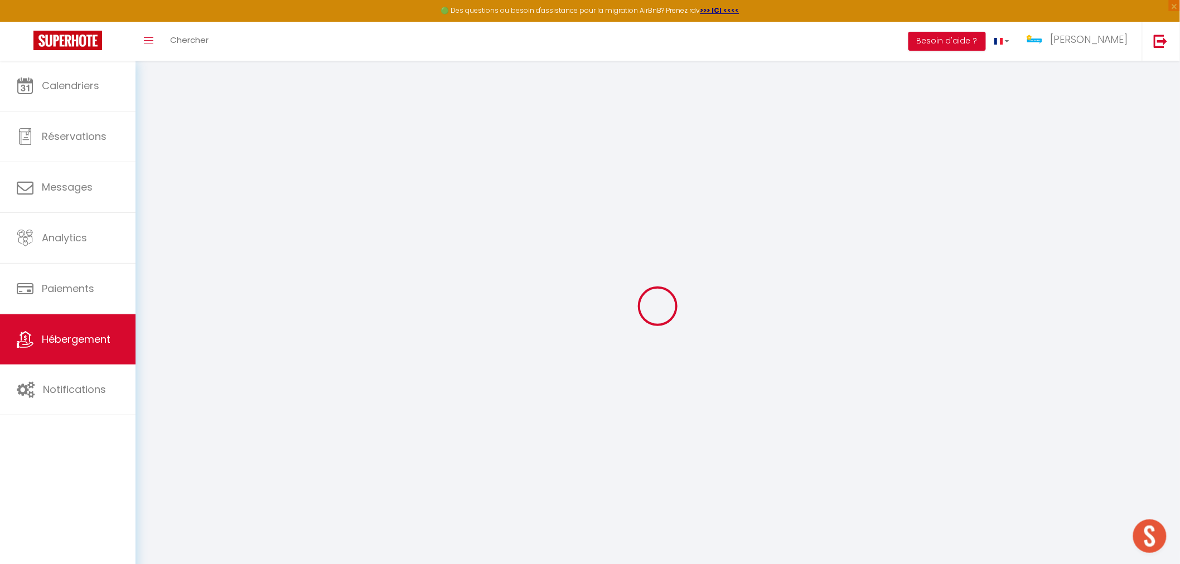
checkbox input "false"
select select
checkbox input "false"
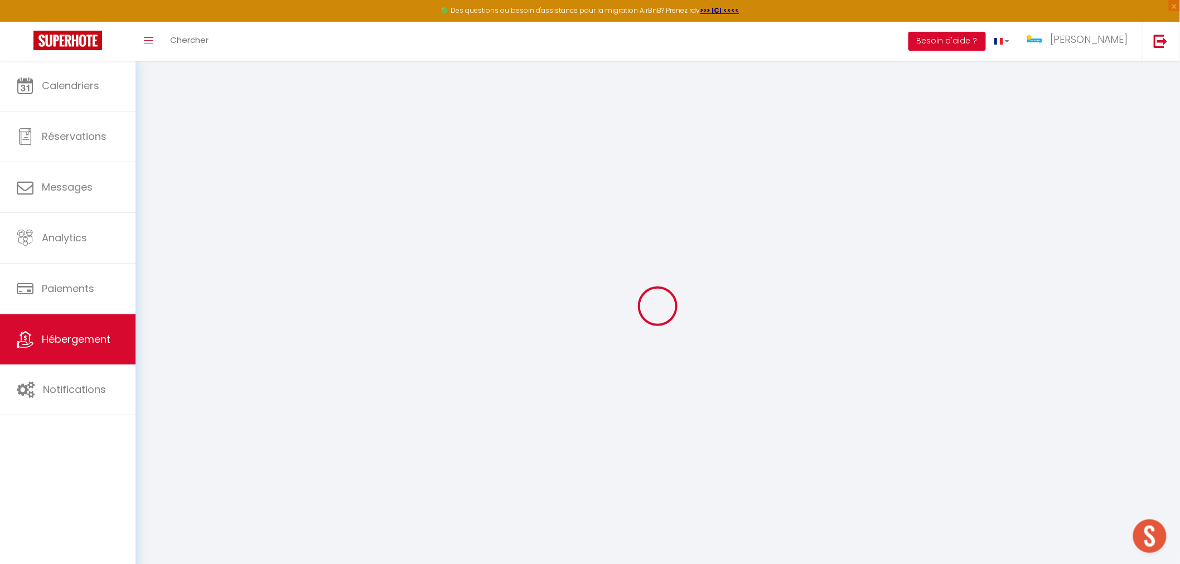
checkbox input "false"
select select "+ 30 %"
select select "16623-1287563855296775099"
select select
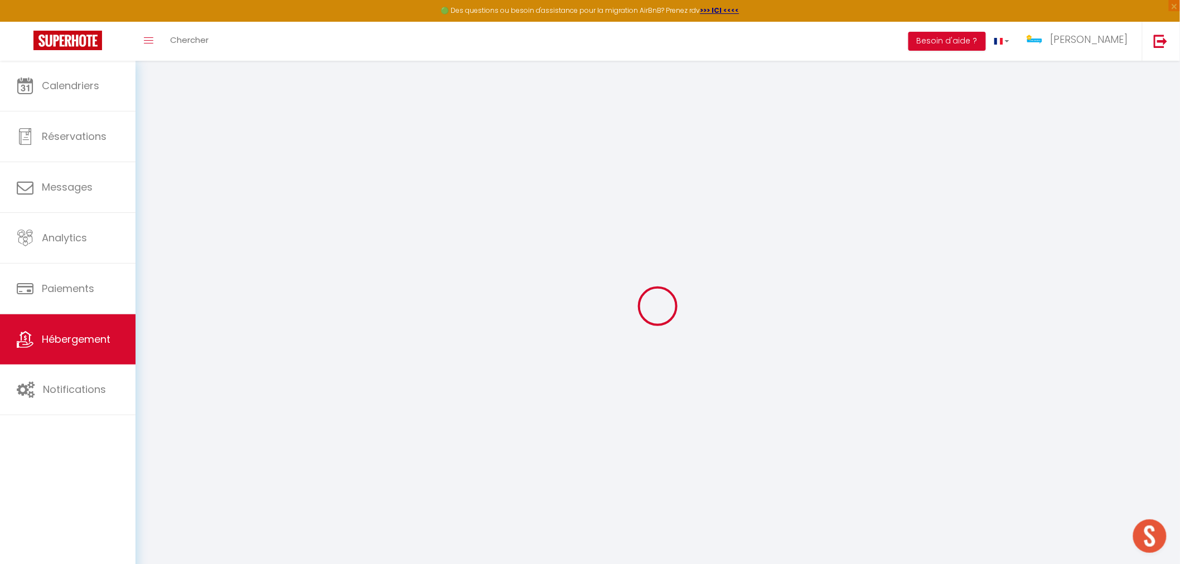
checkbox input "false"
select select "well_reviewed_guests"
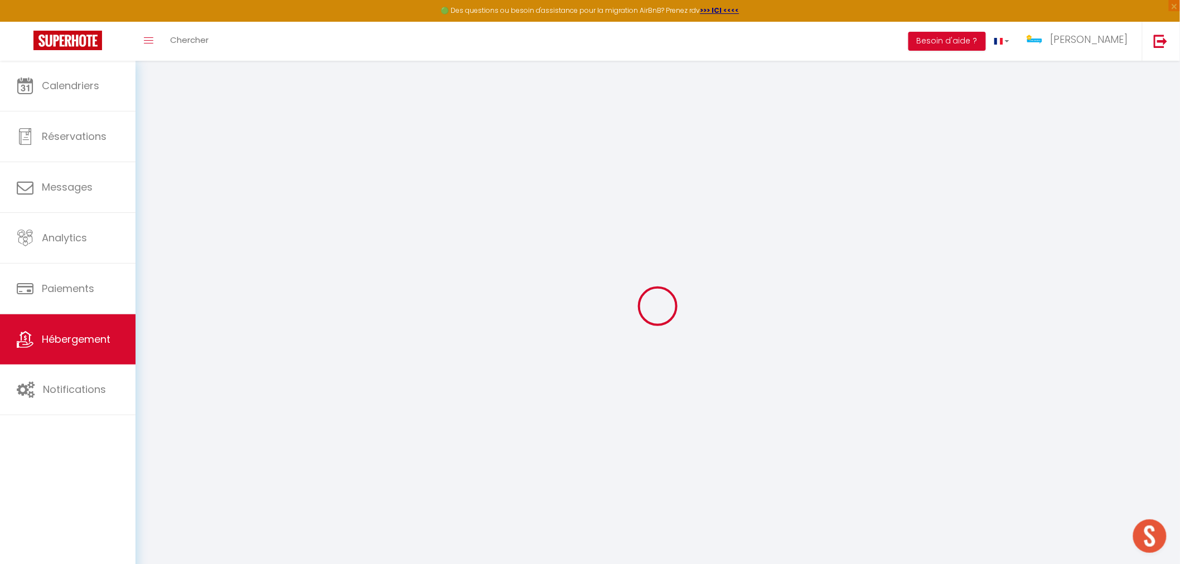
select select "EUR"
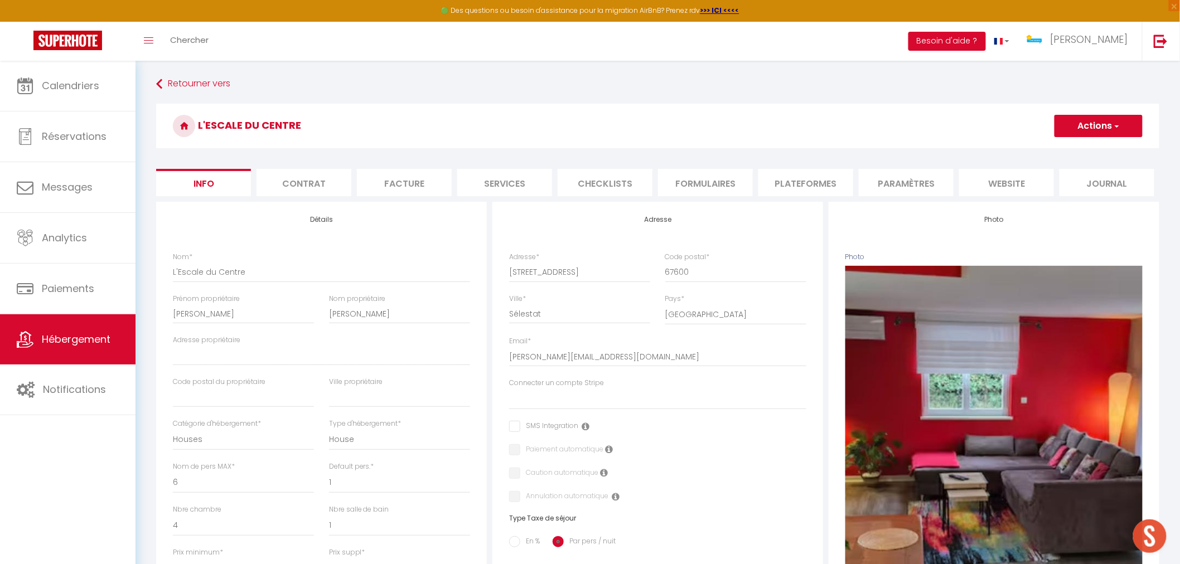
click at [790, 186] on li "Plateformes" at bounding box center [805, 182] width 95 height 27
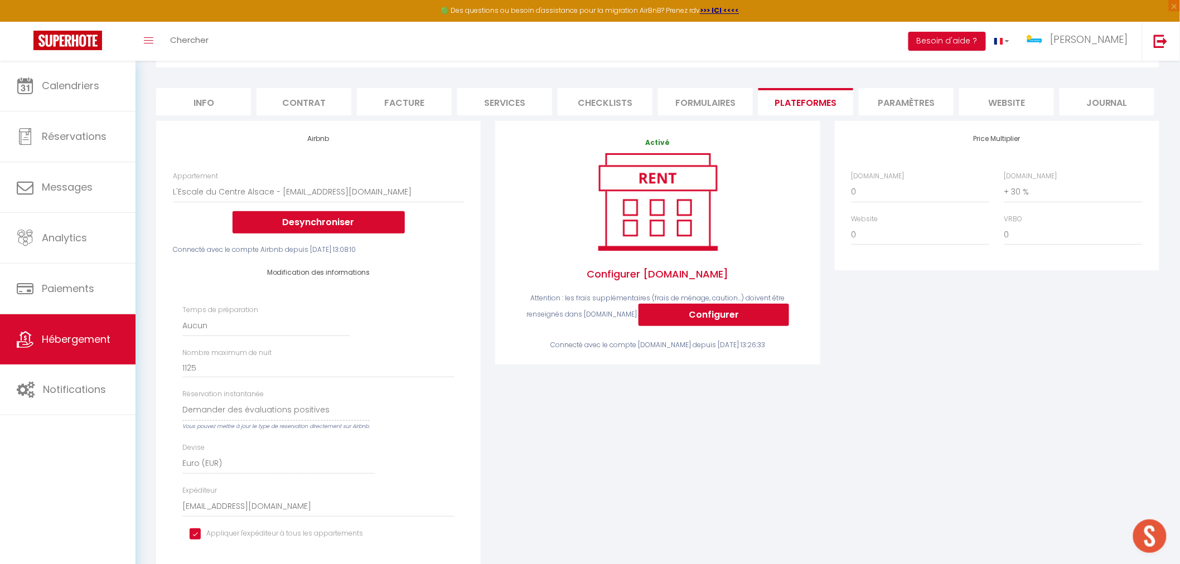
scroll to position [248, 0]
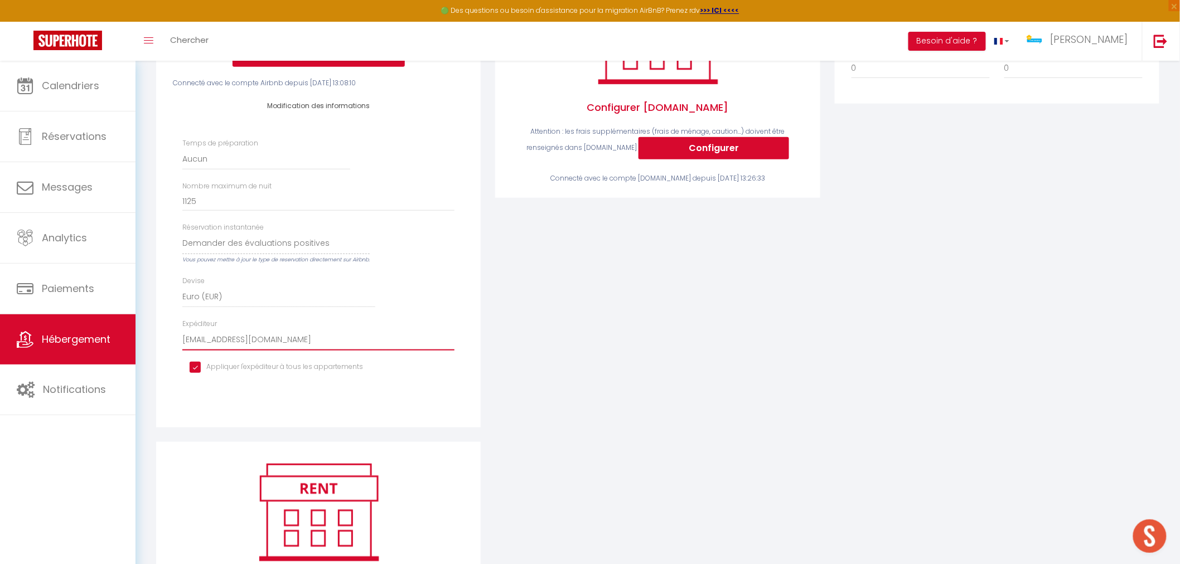
click at [326, 341] on select "[EMAIL_ADDRESS][DOMAIN_NAME] [EMAIL_ADDRESS][DOMAIN_NAME] [PERSON_NAME][EMAIL_A…" at bounding box center [318, 340] width 272 height 21
click at [603, 402] on div "Activé Configurer [DOMAIN_NAME] Attention : les frais supplémentaires (frais de…" at bounding box center [657, 198] width 339 height 488
